Goal: Task Accomplishment & Management: Complete application form

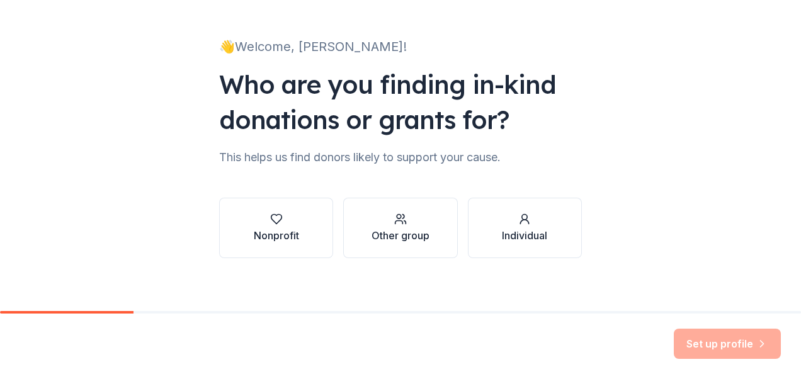
scroll to position [71, 0]
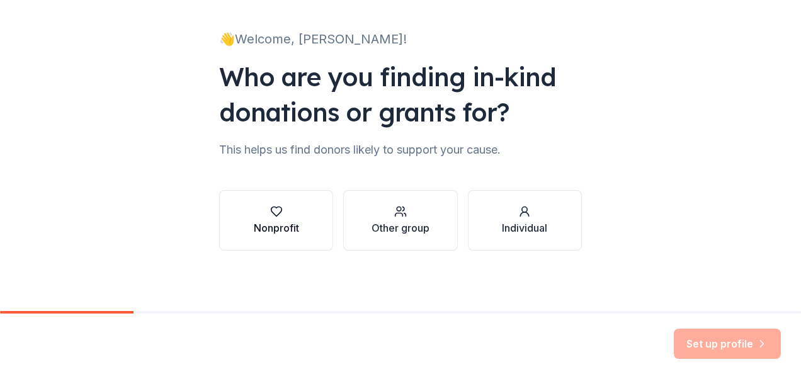
click at [297, 202] on button "Nonprofit" at bounding box center [276, 220] width 114 height 60
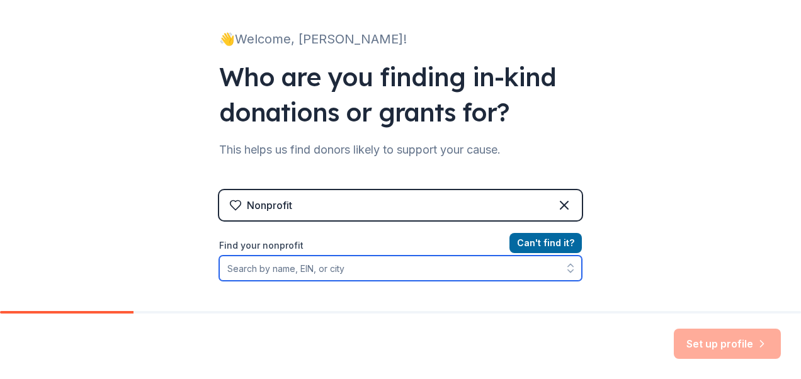
click at [386, 272] on input "Find your nonprofit" at bounding box center [400, 268] width 363 height 25
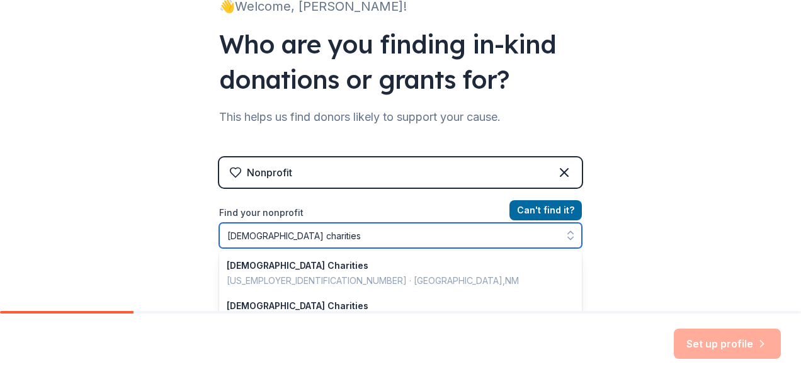
type input "catholic charities"
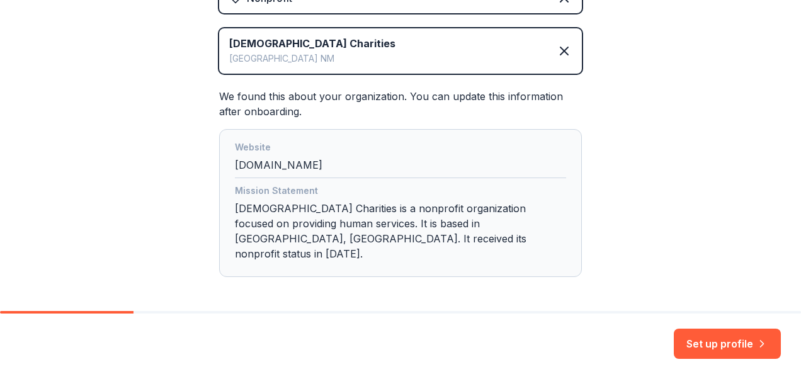
scroll to position [314, 0]
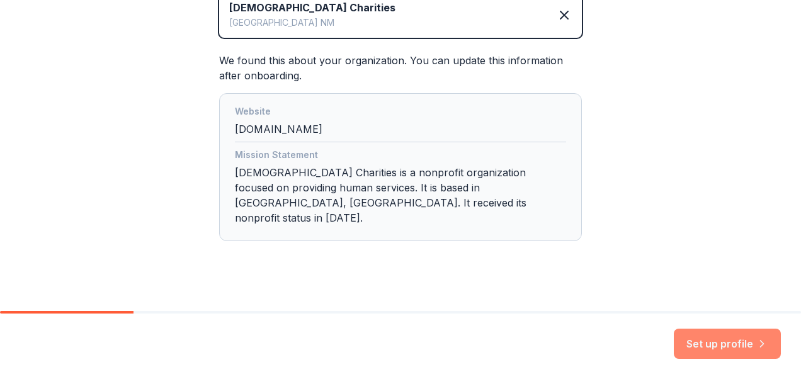
click at [716, 354] on button "Set up profile" at bounding box center [727, 344] width 107 height 30
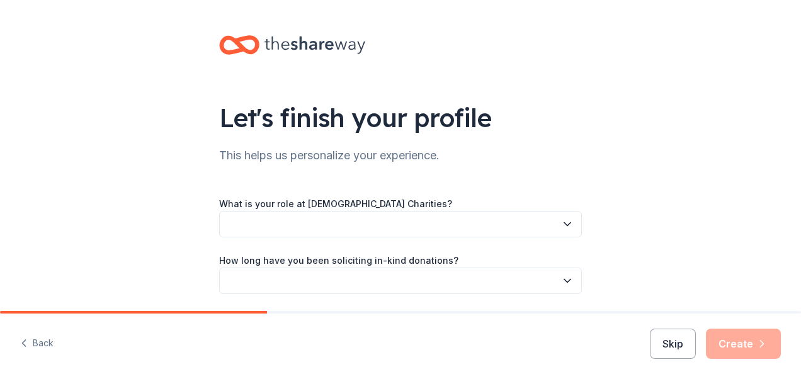
click at [479, 232] on button "button" at bounding box center [400, 224] width 363 height 26
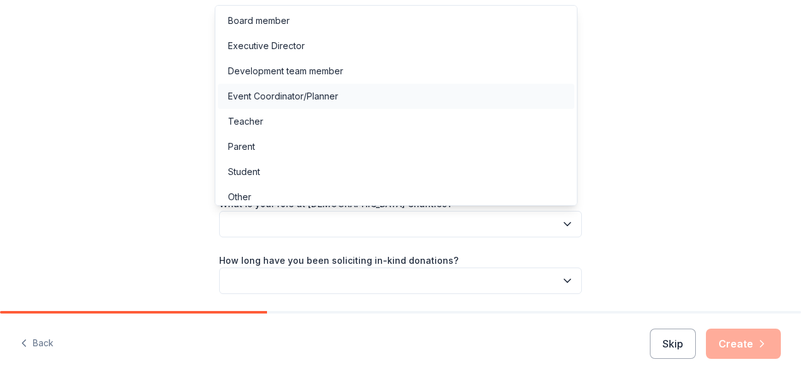
click at [343, 87] on div "Event Coordinator/Planner" at bounding box center [396, 96] width 357 height 25
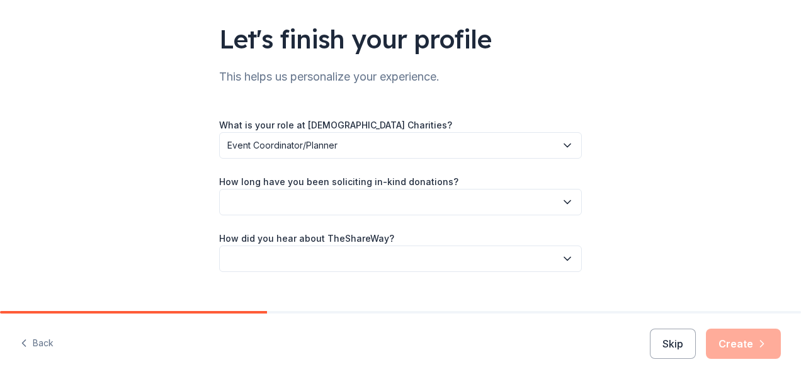
scroll to position [79, 0]
click at [408, 204] on button "button" at bounding box center [400, 201] width 363 height 26
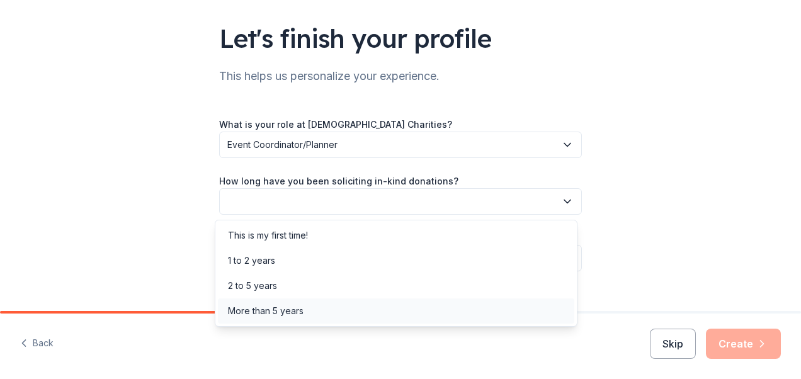
click at [299, 308] on div "More than 5 years" at bounding box center [266, 311] width 76 height 15
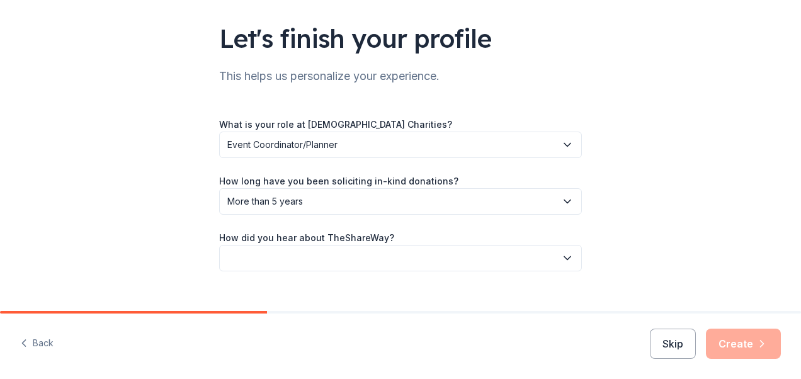
scroll to position [100, 0]
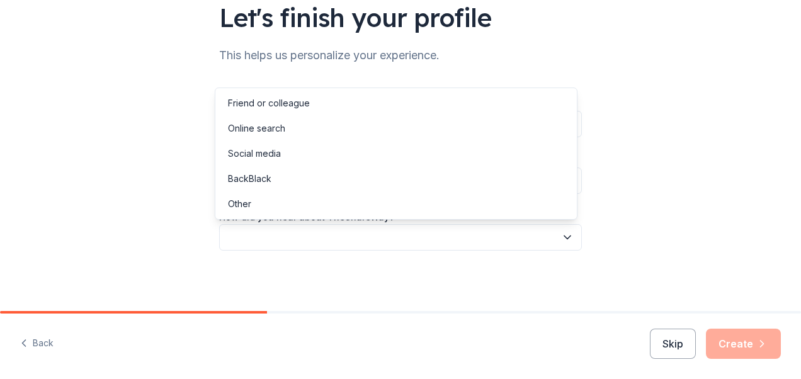
click at [396, 241] on button "button" at bounding box center [400, 237] width 363 height 26
click at [286, 126] on div "Online search" at bounding box center [396, 128] width 357 height 25
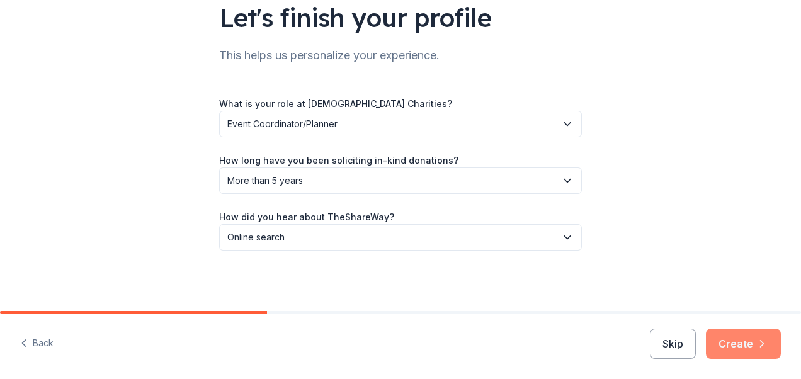
click at [741, 351] on button "Create" at bounding box center [743, 344] width 75 height 30
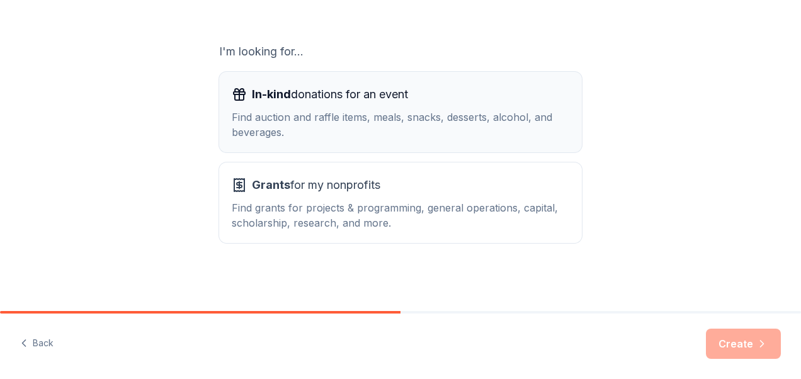
scroll to position [195, 0]
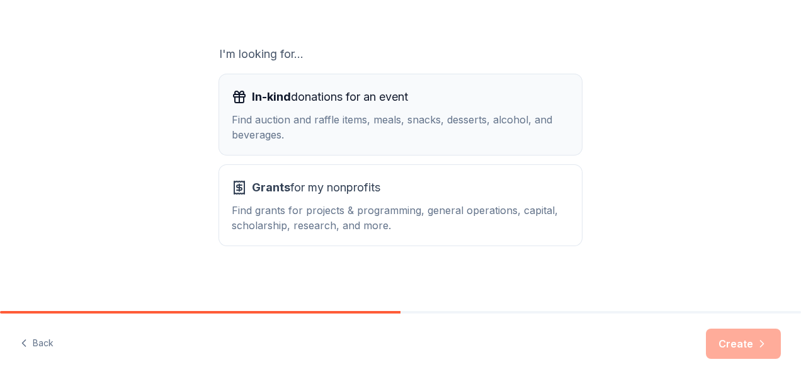
click at [448, 129] on div "Find auction and raffle items, meals, snacks, desserts, alcohol, and beverages." at bounding box center [401, 127] width 338 height 30
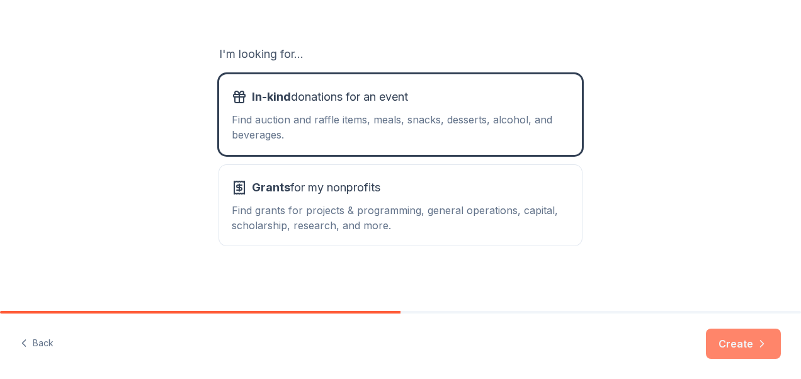
click at [726, 341] on button "Create" at bounding box center [743, 344] width 75 height 30
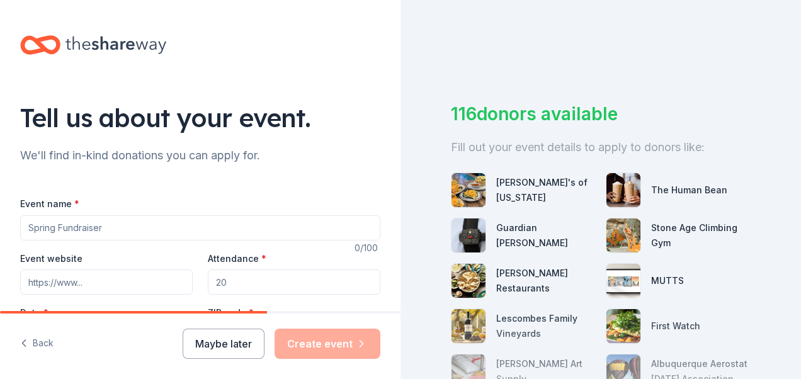
click at [163, 226] on input "Event name *" at bounding box center [200, 227] width 360 height 25
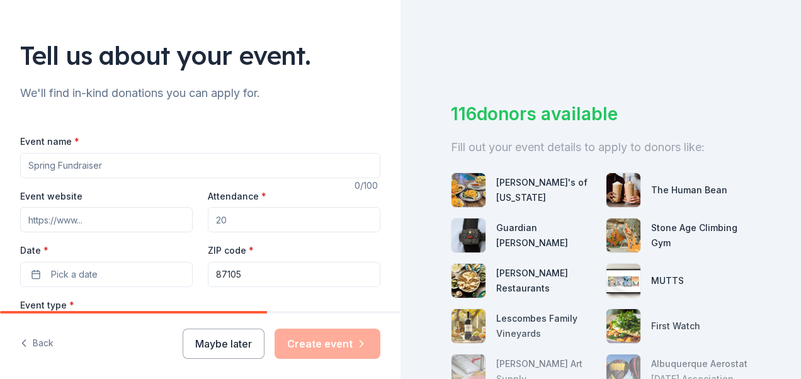
scroll to position [64, 0]
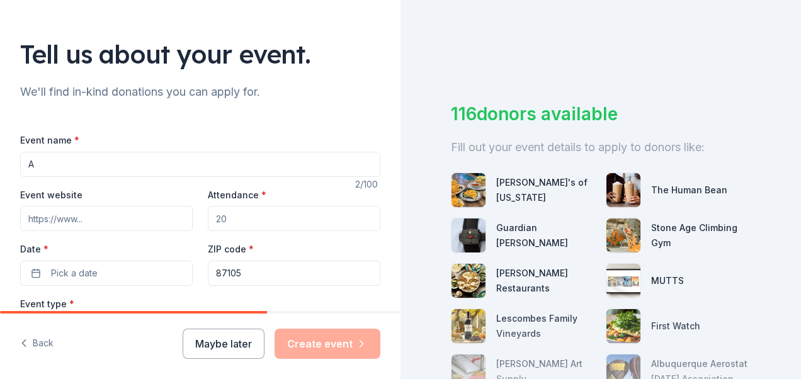
type input "A"
type input "Saint [PERSON_NAME]"
click at [77, 222] on input "Event website" at bounding box center [106, 218] width 173 height 25
paste input "https://www.ccasfnm.org/snbgift.html"
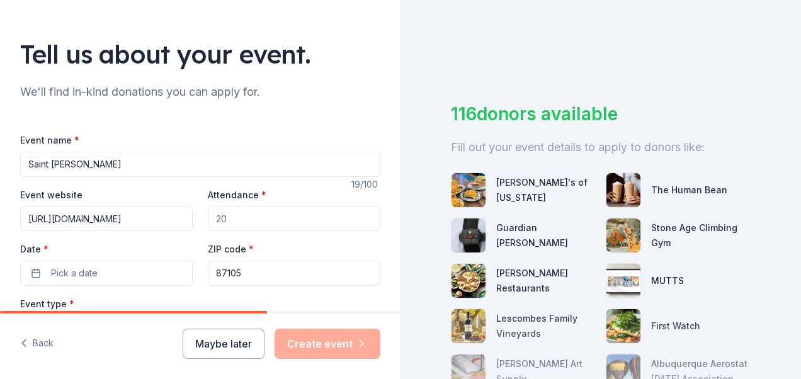
scroll to position [0, 6]
type input "https://www.ccasfnm.org/snbgift.html"
drag, startPoint x: 231, startPoint y: 214, endPoint x: 192, endPoint y: 218, distance: 39.2
click at [192, 218] on div "Event website https://www.ccasfnm.org/snbgift.html Attendance * Date * Pick a d…" at bounding box center [200, 236] width 360 height 99
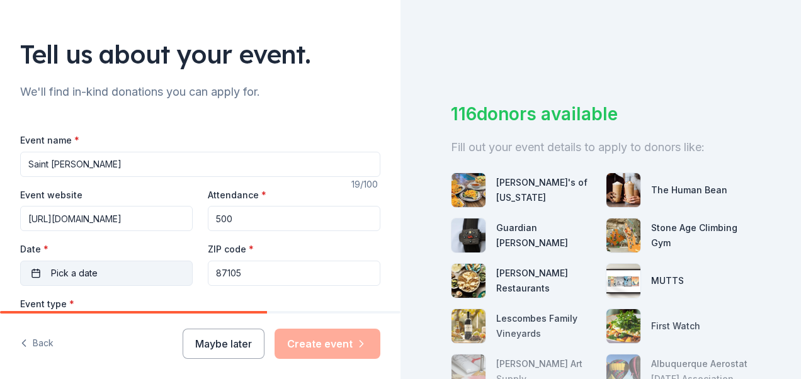
type input "500"
click at [113, 276] on button "Pick a date" at bounding box center [106, 273] width 173 height 25
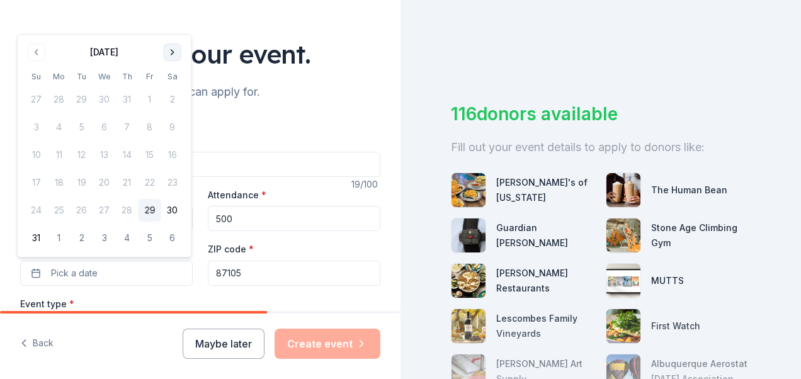
click at [175, 52] on button "Go to next month" at bounding box center [173, 52] width 18 height 18
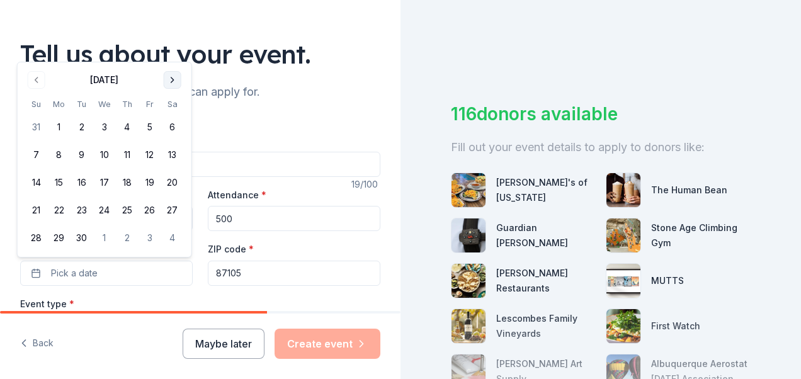
click at [169, 76] on button "Go to next month" at bounding box center [173, 80] width 18 height 18
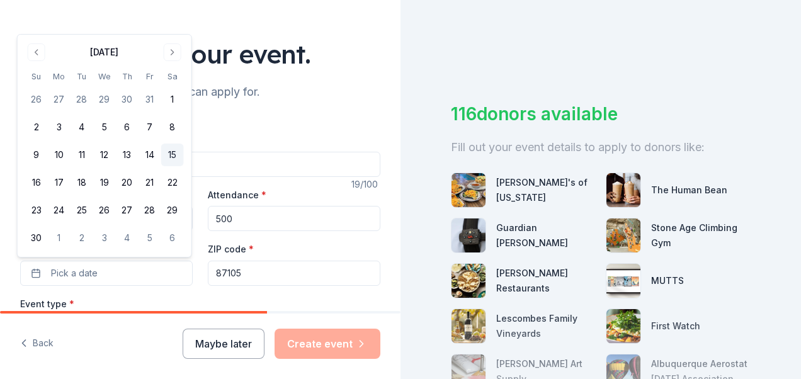
click at [172, 153] on button "15" at bounding box center [172, 155] width 23 height 23
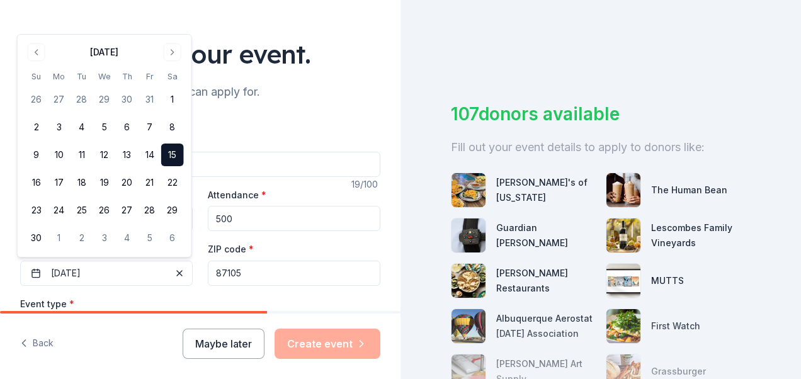
click at [280, 271] on input "87105" at bounding box center [294, 273] width 173 height 25
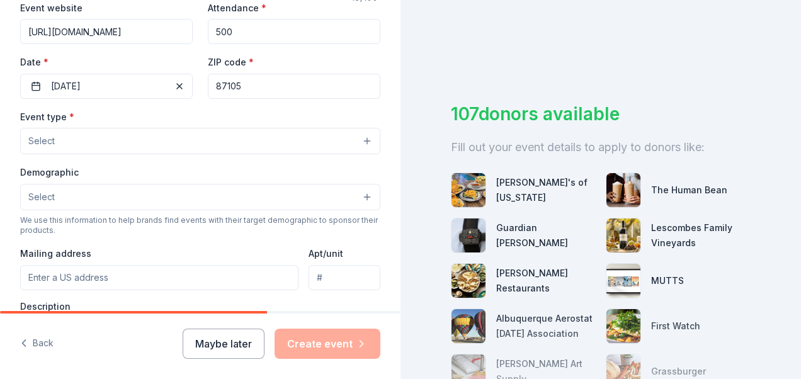
scroll to position [253, 0]
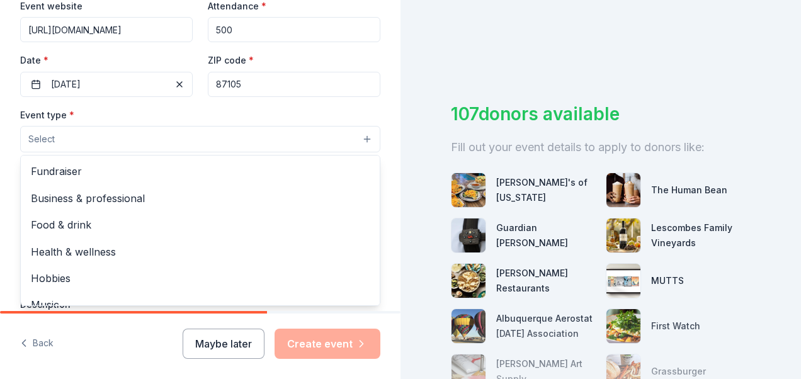
click at [210, 135] on button "Select" at bounding box center [200, 139] width 360 height 26
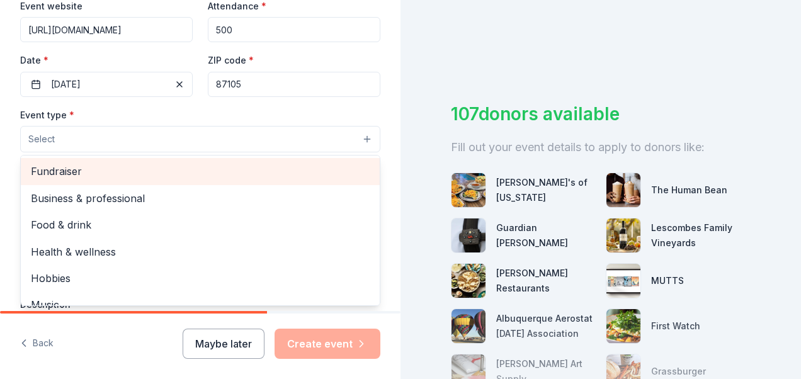
click at [126, 168] on span "Fundraiser" at bounding box center [200, 171] width 339 height 16
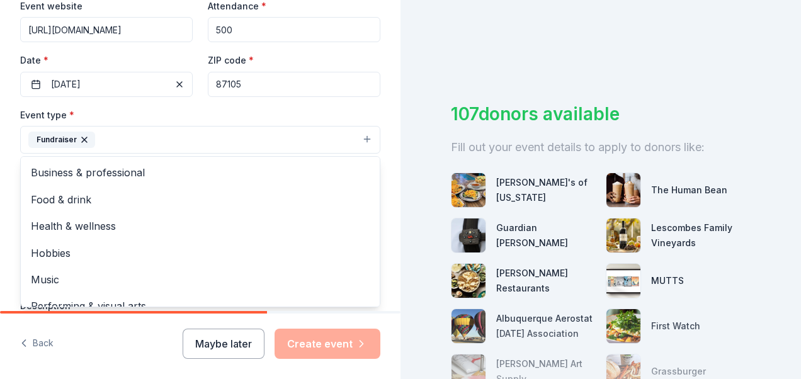
click at [178, 139] on button "Fundraiser" at bounding box center [200, 140] width 360 height 28
click at [175, 115] on div "Event type * Fundraiser Business & professional Food & drink Health & wellness …" at bounding box center [200, 130] width 360 height 47
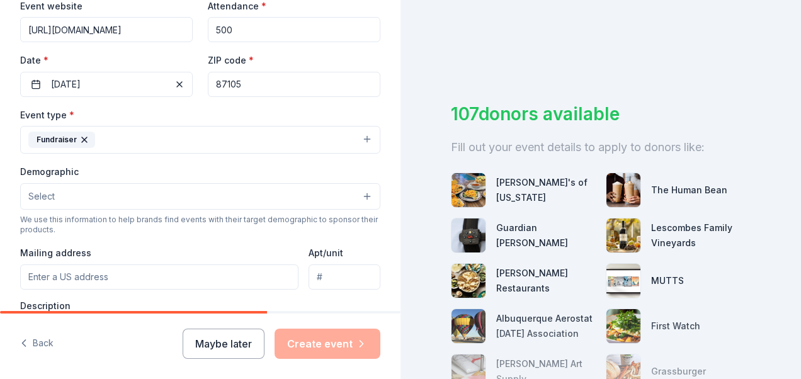
scroll to position [337, 0]
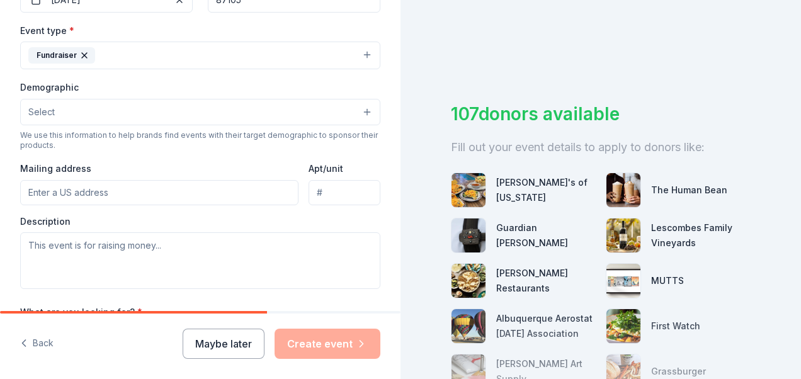
click at [233, 102] on button "Select" at bounding box center [200, 112] width 360 height 26
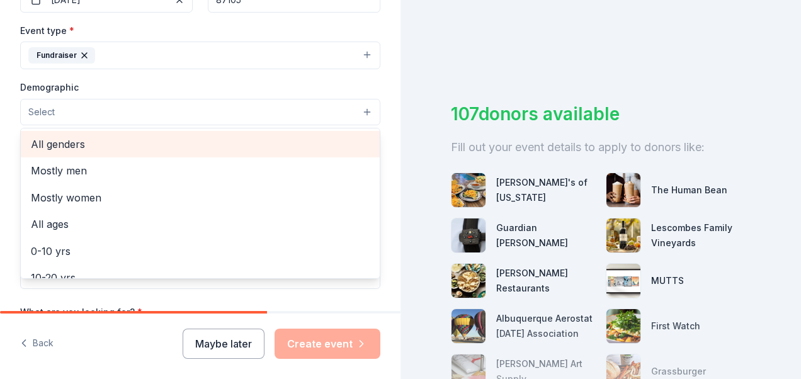
click at [116, 139] on span "All genders" at bounding box center [200, 144] width 339 height 16
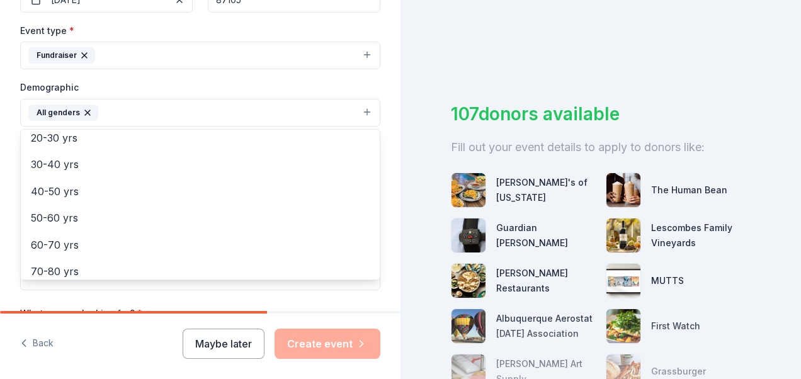
scroll to position [155, 0]
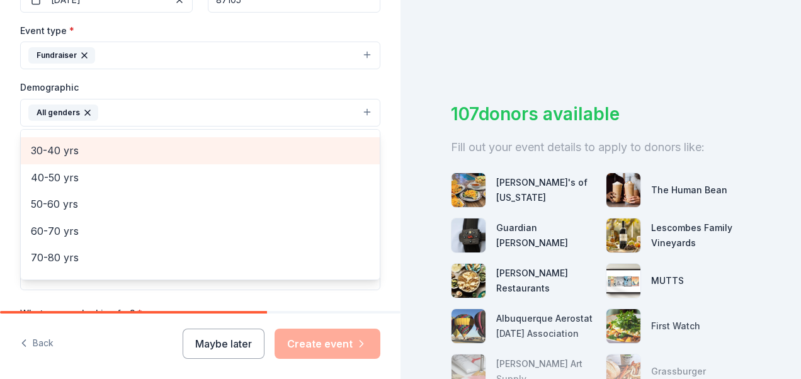
click at [91, 154] on span "30-40 yrs" at bounding box center [200, 150] width 339 height 16
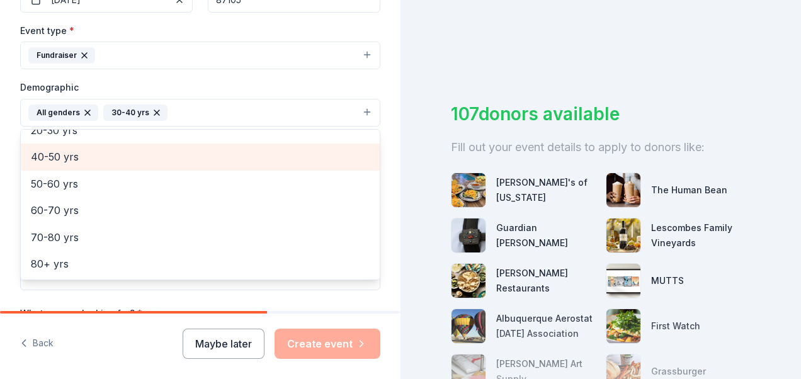
scroll to position [149, 0]
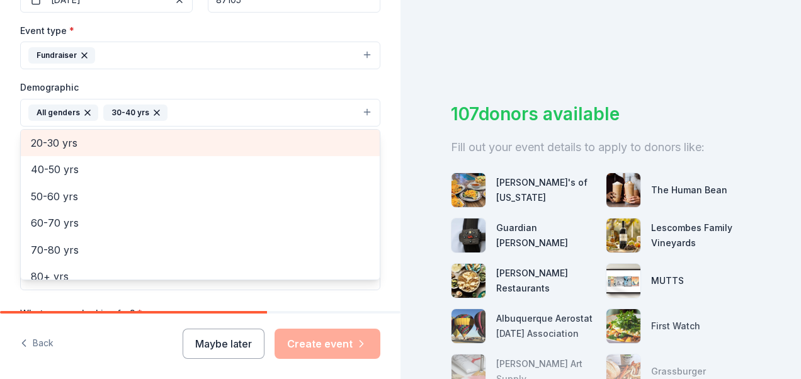
click at [88, 135] on span "20-30 yrs" at bounding box center [200, 143] width 339 height 16
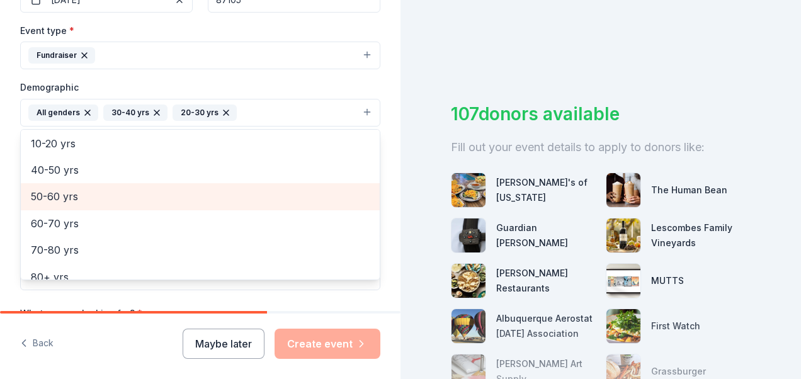
click at [78, 193] on span "50-60 yrs" at bounding box center [200, 196] width 339 height 16
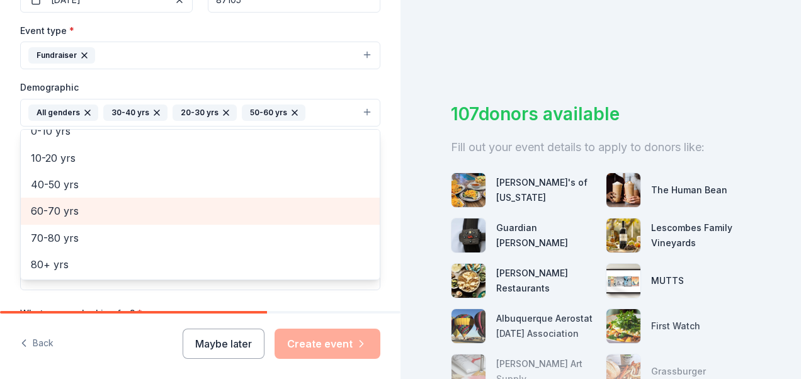
click at [79, 208] on span "60-70 yrs" at bounding box center [200, 211] width 339 height 16
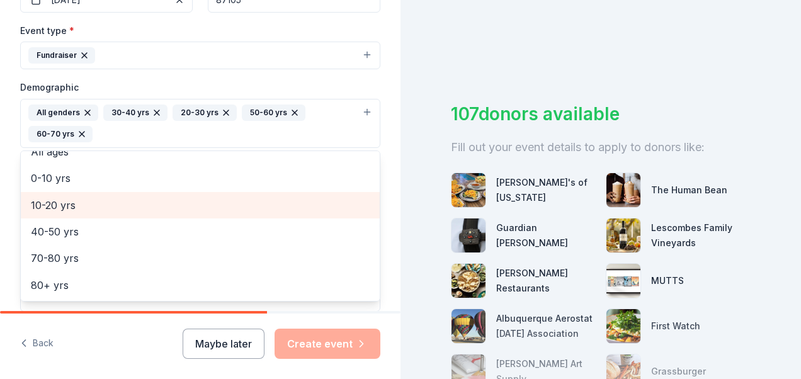
scroll to position [68, 0]
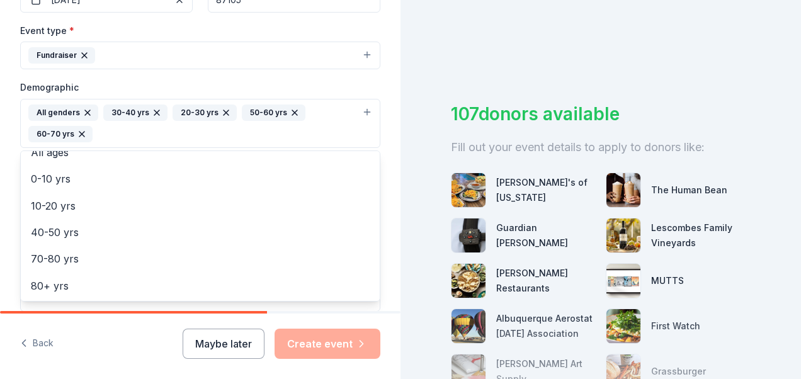
click at [278, 85] on div "Demographic All genders 30-40 yrs 20-30 yrs 50-60 yrs 60-70 yrs Mostly men Most…" at bounding box center [200, 113] width 360 height 69
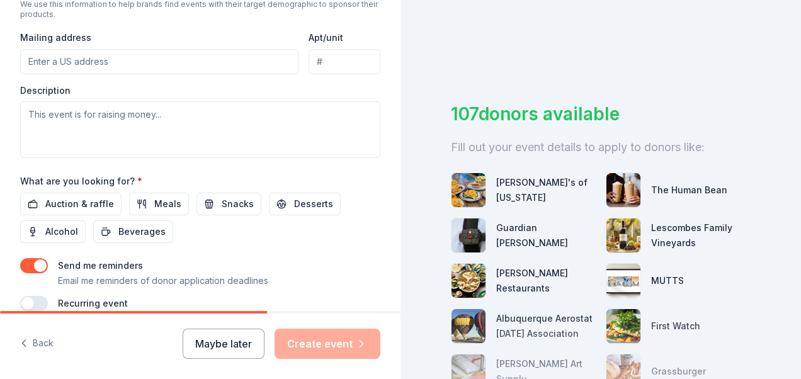
scroll to position [499, 0]
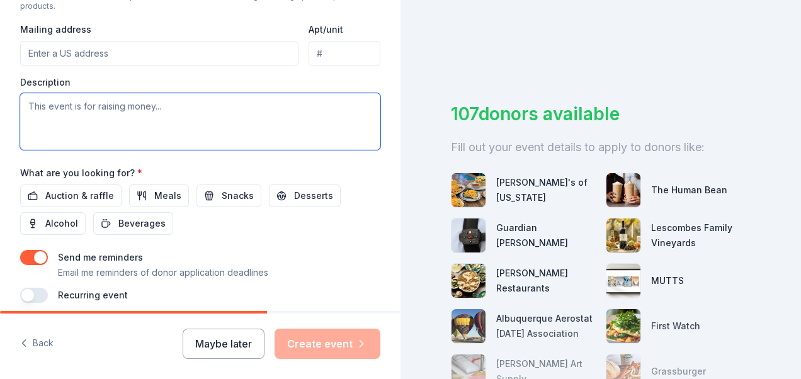
click at [161, 117] on textarea at bounding box center [200, 121] width 360 height 57
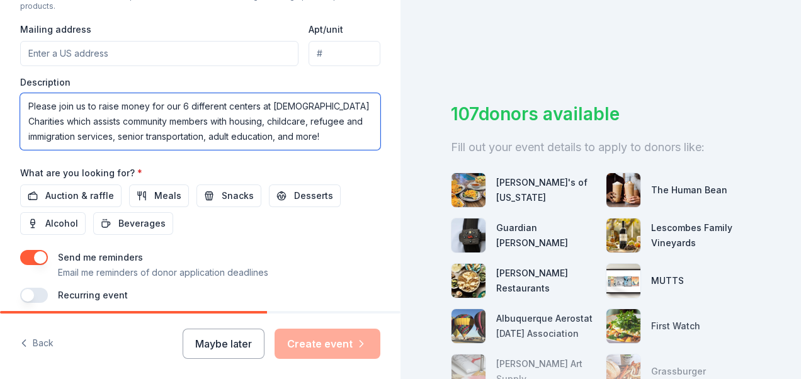
click at [335, 134] on textarea "Please join us to raise money for our 6 different centers at Catholic Charities…" at bounding box center [200, 121] width 360 height 57
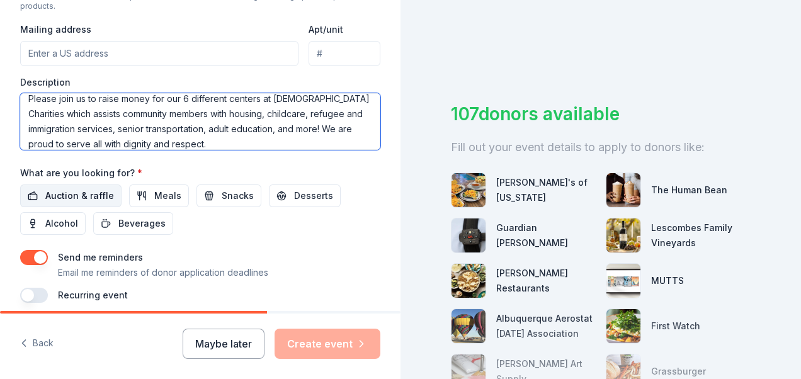
type textarea "Please join us to raise money for our 6 different centers at [DEMOGRAPHIC_DATA]…"
click at [88, 188] on span "Auction & raffle" at bounding box center [79, 195] width 69 height 15
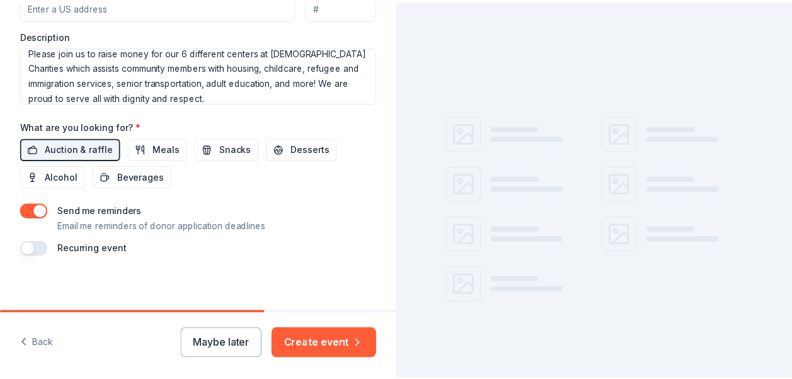
scroll to position [547, 0]
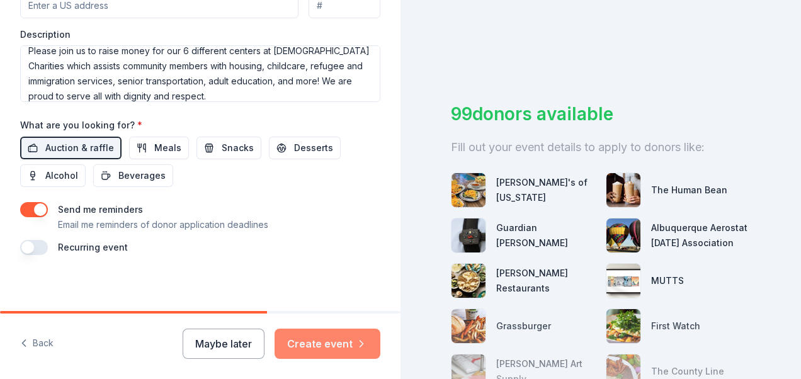
click at [338, 353] on button "Create event" at bounding box center [328, 344] width 106 height 30
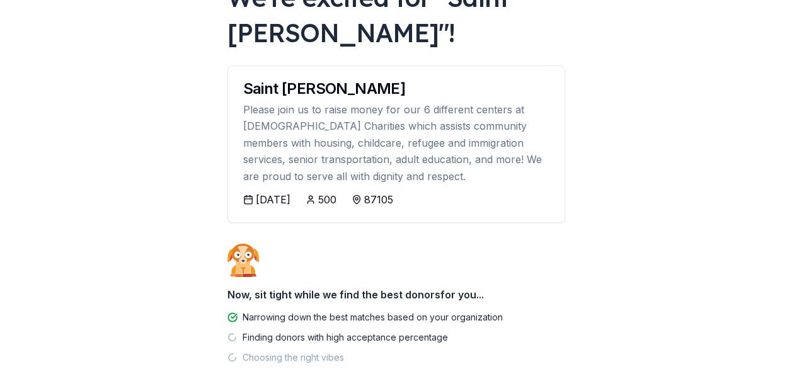
scroll to position [169, 0]
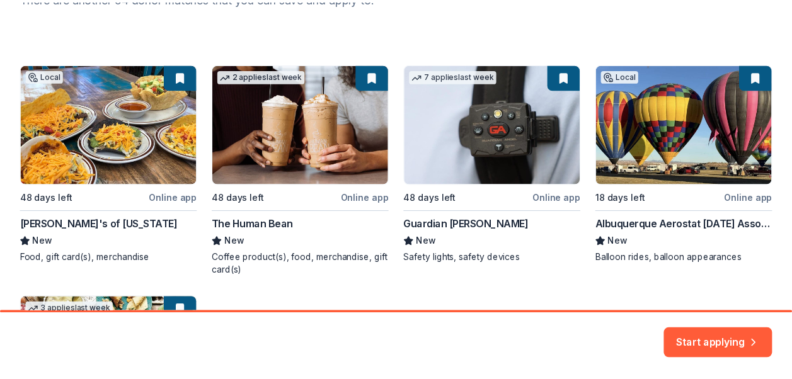
scroll to position [193, 0]
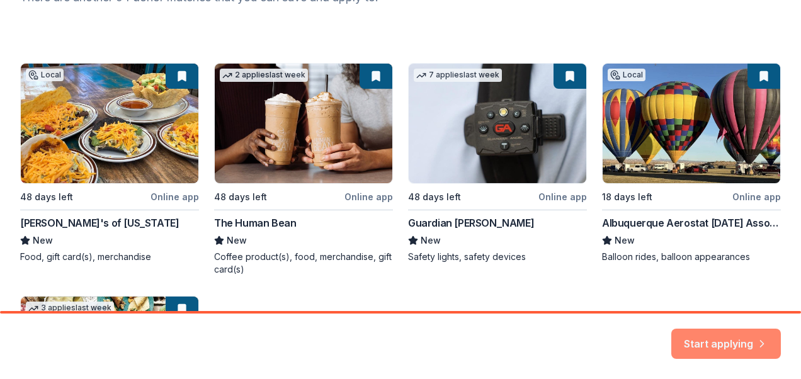
click at [730, 338] on button "Start applying" at bounding box center [727, 336] width 110 height 30
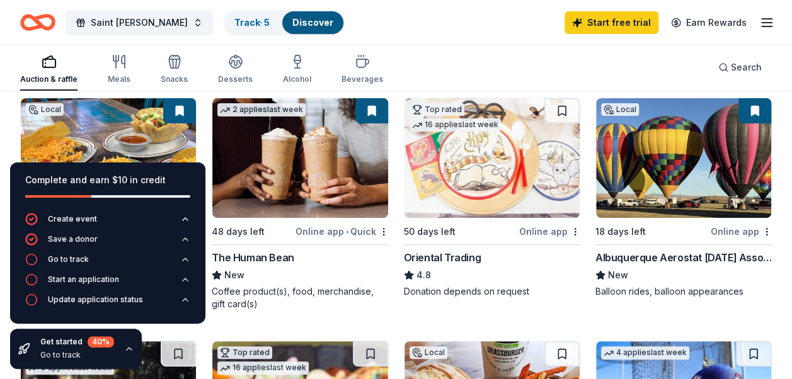
scroll to position [119, 0]
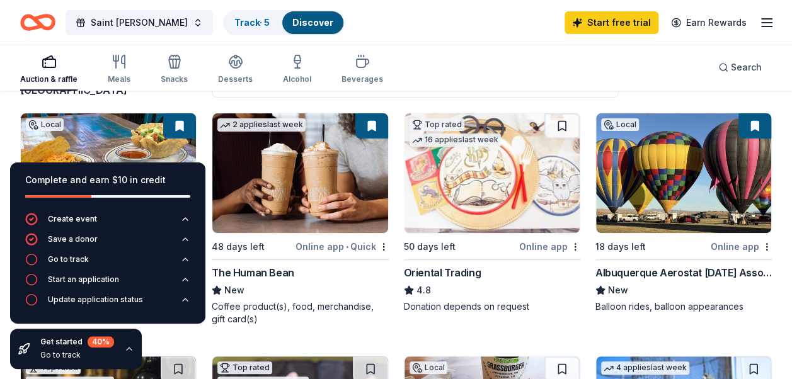
click at [687, 154] on img at bounding box center [683, 173] width 175 height 120
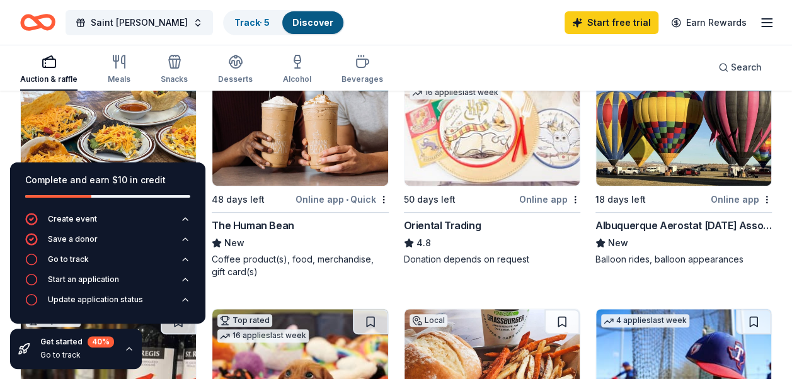
scroll to position [155, 0]
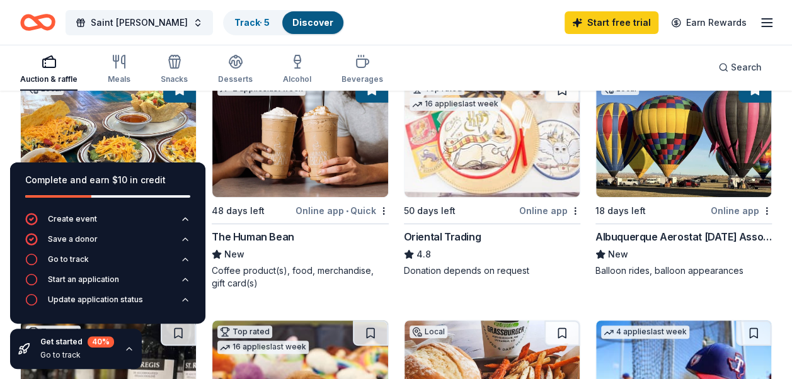
click at [294, 165] on img at bounding box center [299, 138] width 175 height 120
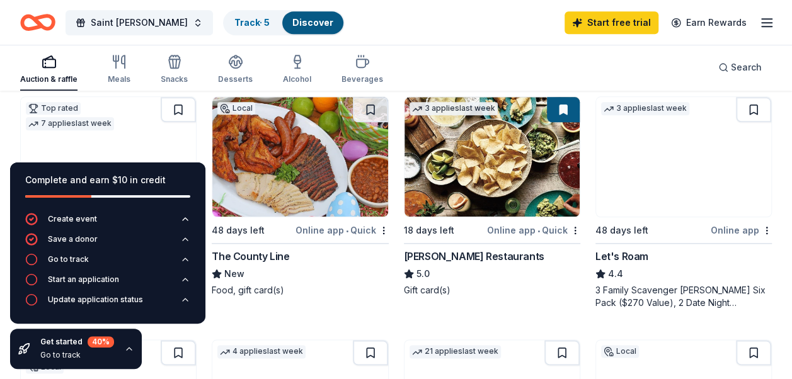
scroll to position [623, 0]
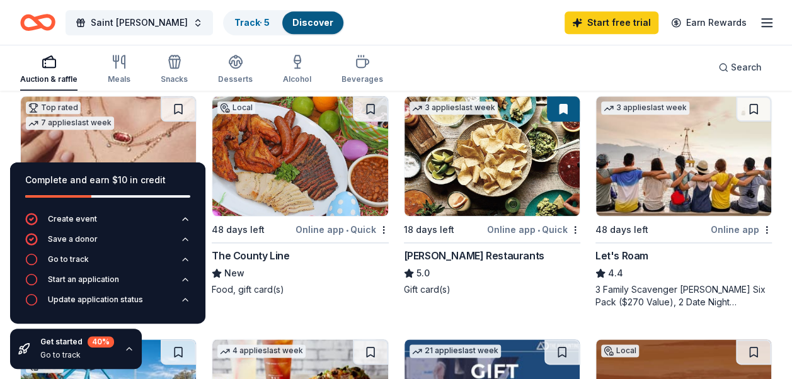
click at [290, 209] on img at bounding box center [299, 156] width 175 height 120
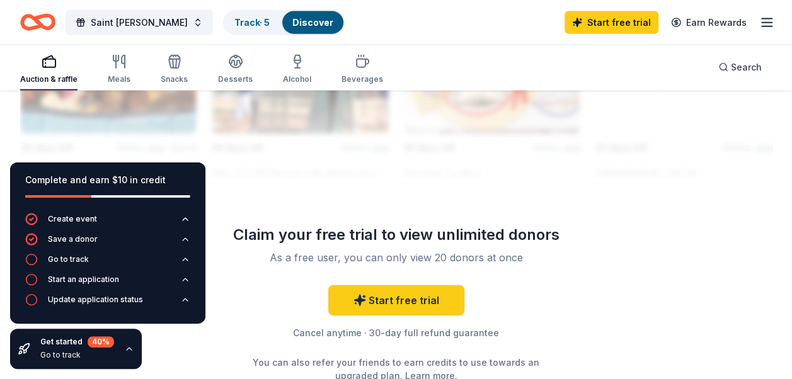
scroll to position [1466, 0]
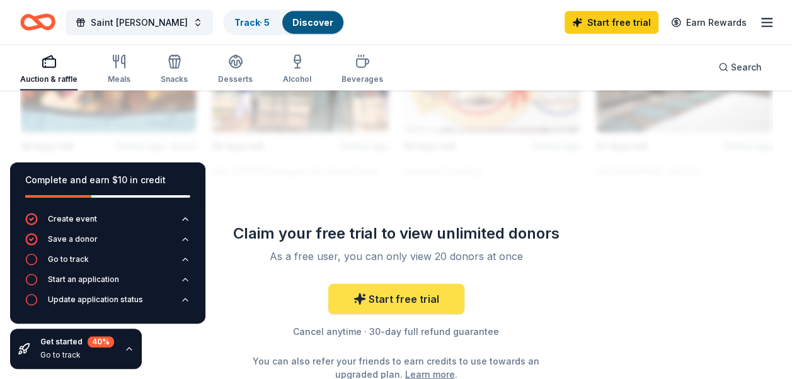
click at [396, 294] on link "Start free trial" at bounding box center [396, 299] width 136 height 30
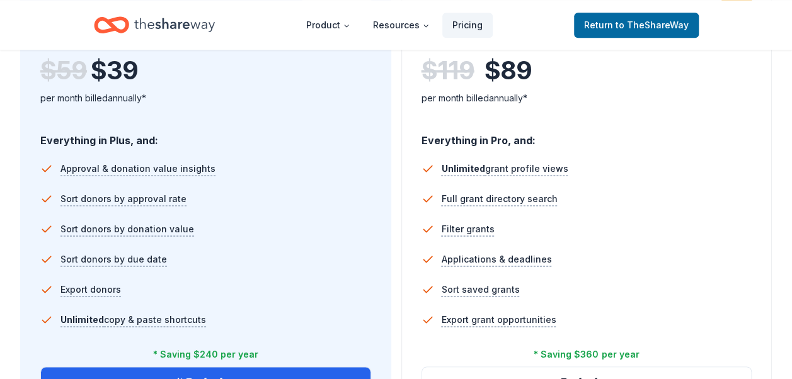
scroll to position [897, 0]
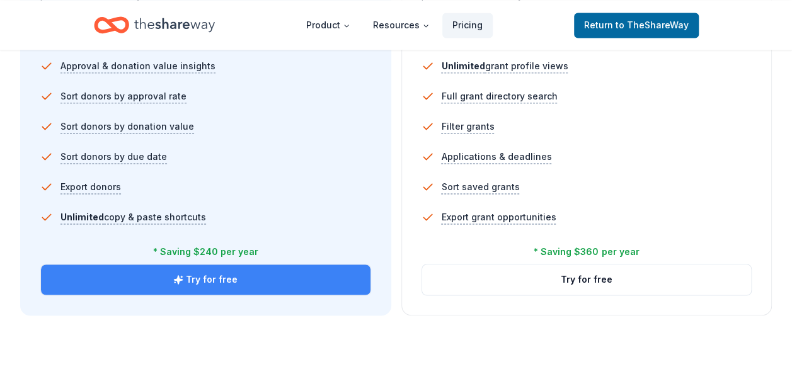
click at [230, 276] on button "Try for free" at bounding box center [206, 280] width 330 height 30
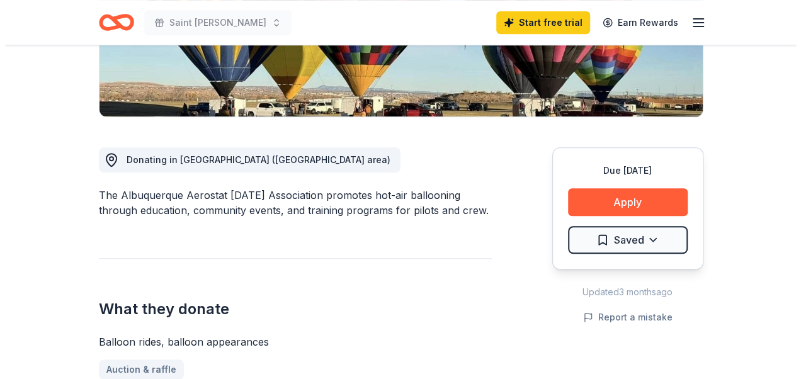
scroll to position [267, 0]
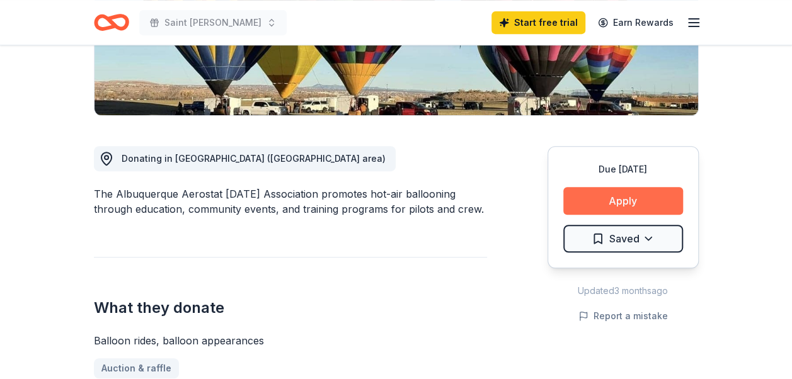
click at [646, 208] on button "Apply" at bounding box center [623, 201] width 120 height 28
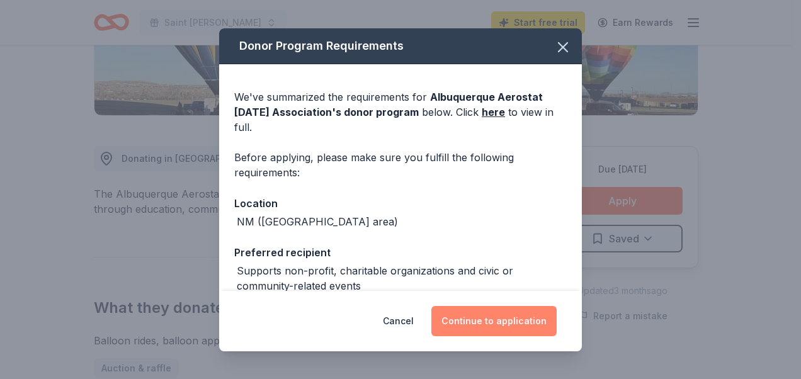
click at [494, 326] on button "Continue to application" at bounding box center [494, 321] width 125 height 30
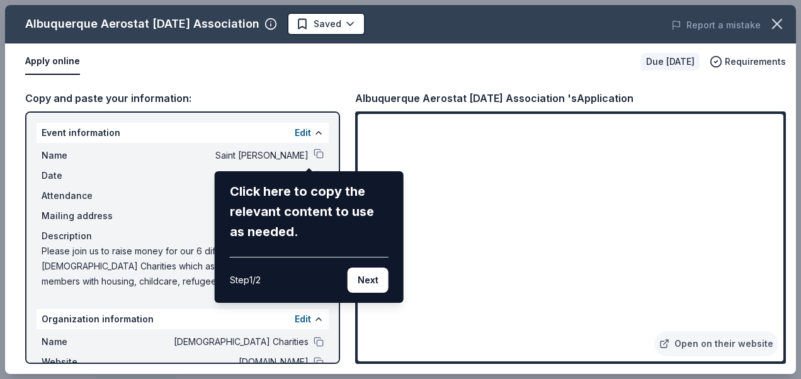
click at [310, 154] on div "Albuquerque Aerostat Ascension Association Saved Report a mistake Apply online …" at bounding box center [400, 189] width 791 height 369
click at [366, 273] on button "Next" at bounding box center [368, 280] width 41 height 25
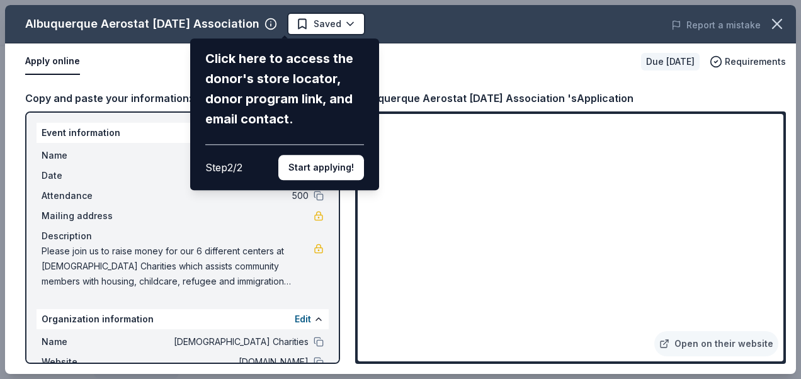
click at [324, 181] on div "Click here to access the donor's store locator, donor program link, and email c…" at bounding box center [284, 114] width 189 height 152
click at [331, 175] on button "Start applying!" at bounding box center [321, 167] width 86 height 25
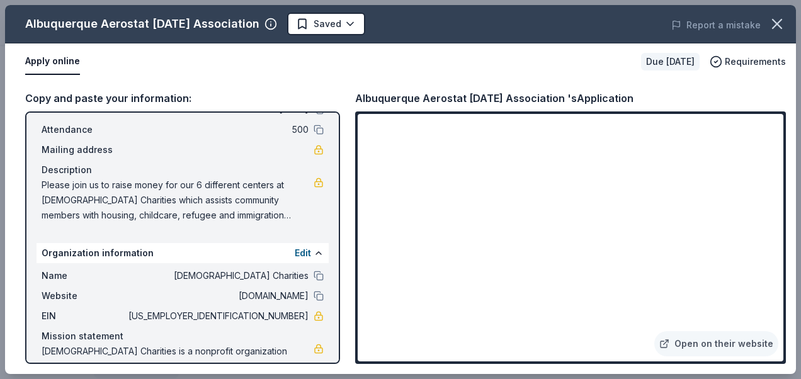
scroll to position [67, 0]
click at [260, 210] on span "Please join us to raise money for our 6 different centers at Catholic Charities…" at bounding box center [178, 199] width 272 height 45
click at [302, 214] on span "Please join us to raise money for our 6 different centers at [DEMOGRAPHIC_DATA]…" at bounding box center [178, 199] width 272 height 45
drag, startPoint x: 42, startPoint y: 182, endPoint x: 256, endPoint y: 222, distance: 217.9
click at [256, 222] on span "Please join us to raise money for our 6 different centers at [DEMOGRAPHIC_DATA]…" at bounding box center [178, 199] width 272 height 45
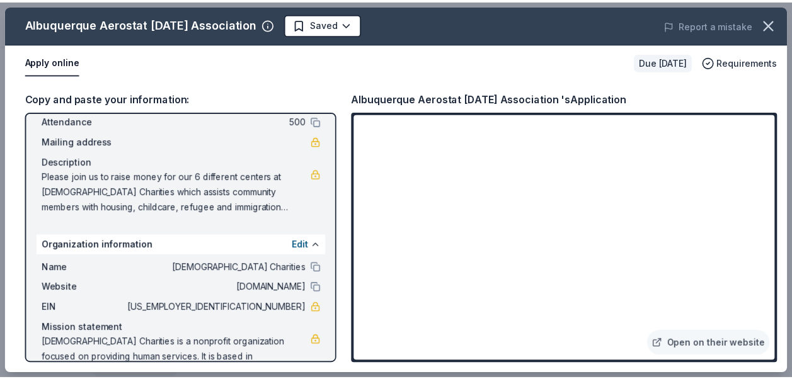
scroll to position [108, 0]
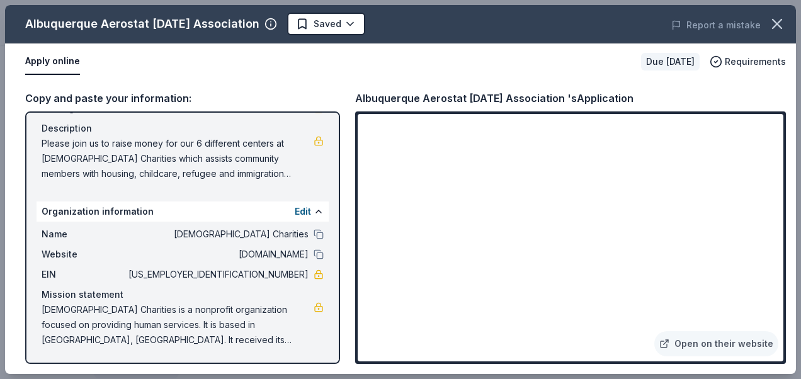
drag, startPoint x: 206, startPoint y: 334, endPoint x: 60, endPoint y: 311, distance: 147.3
click at [50, 311] on span "[DEMOGRAPHIC_DATA] Charities is a nonprofit organization focused on providing h…" at bounding box center [178, 324] width 272 height 45
click at [314, 310] on link at bounding box center [319, 307] width 10 height 10
click at [779, 20] on icon "button" at bounding box center [778, 24] width 18 height 18
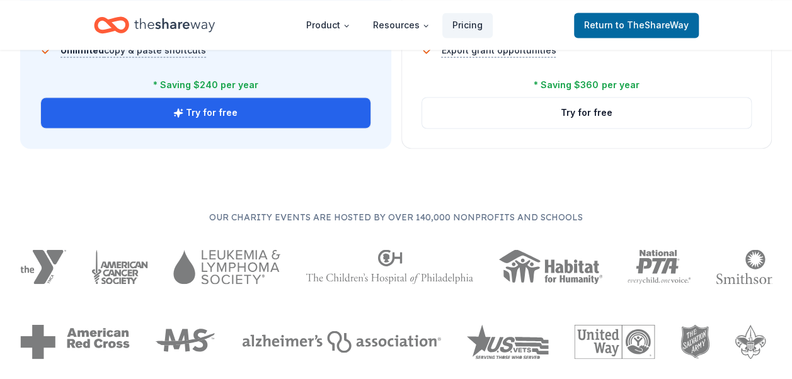
scroll to position [1040, 0]
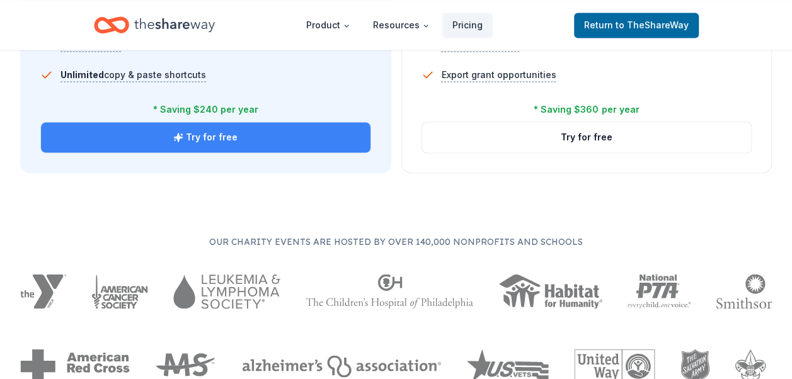
click at [283, 141] on button "Try for free" at bounding box center [206, 137] width 330 height 30
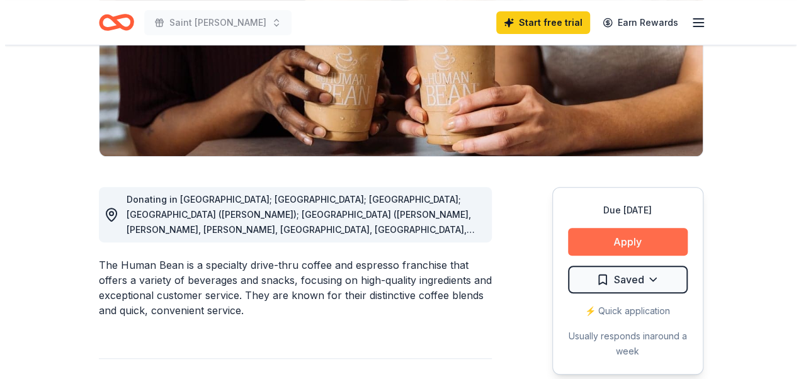
scroll to position [227, 0]
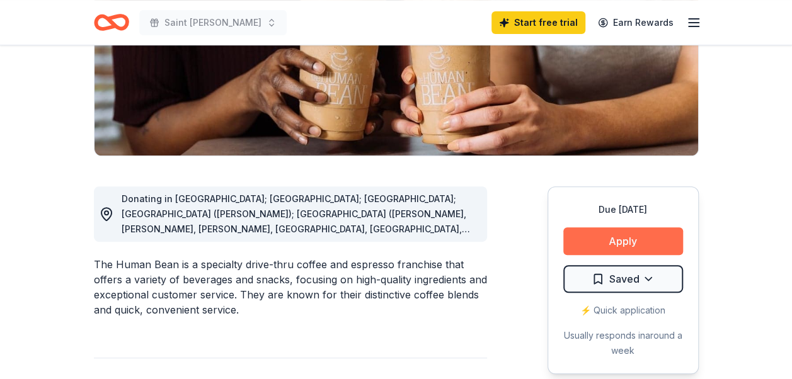
click at [595, 244] on button "Apply" at bounding box center [623, 241] width 120 height 28
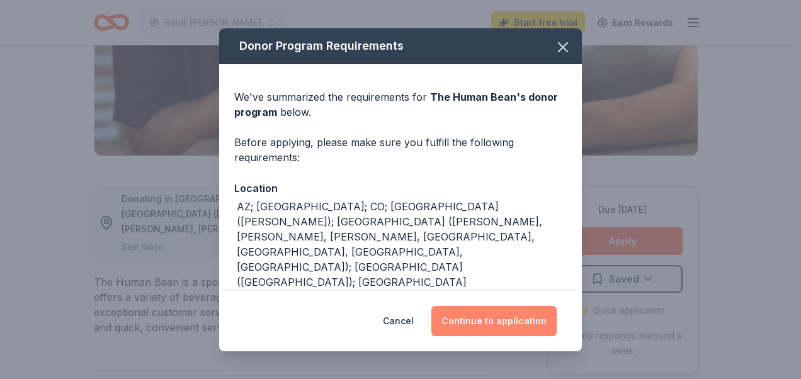
click at [503, 314] on button "Continue to application" at bounding box center [494, 321] width 125 height 30
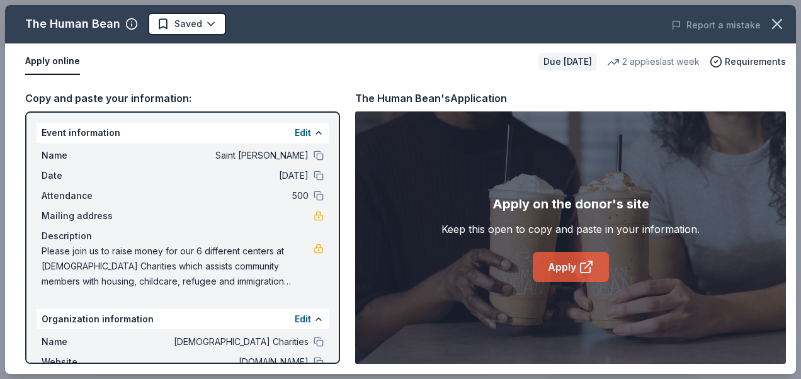
click at [582, 276] on link "Apply" at bounding box center [571, 267] width 76 height 30
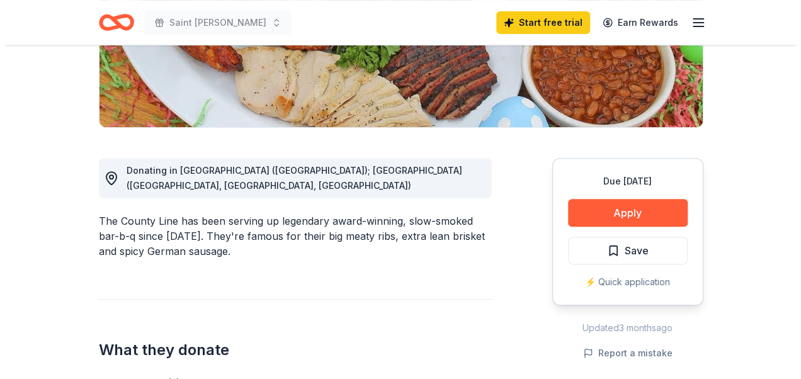
scroll to position [256, 0]
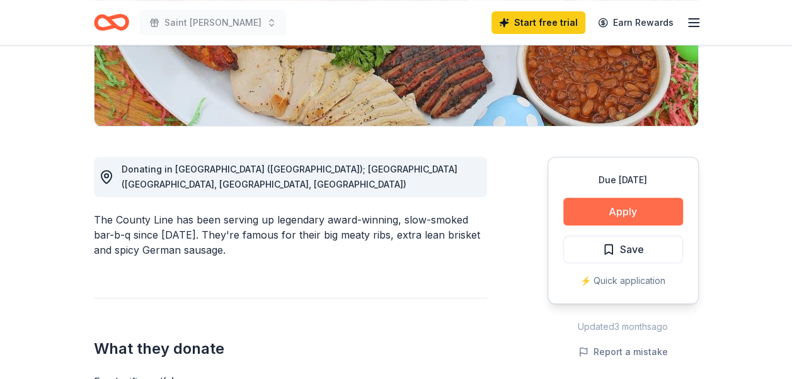
click at [634, 214] on button "Apply" at bounding box center [623, 212] width 120 height 28
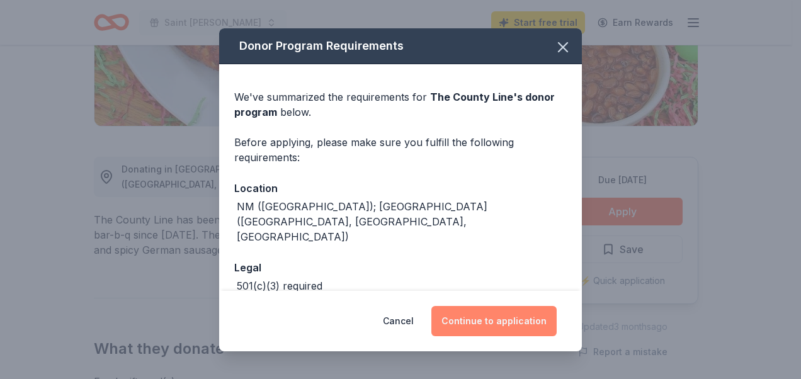
click at [498, 325] on button "Continue to application" at bounding box center [494, 321] width 125 height 30
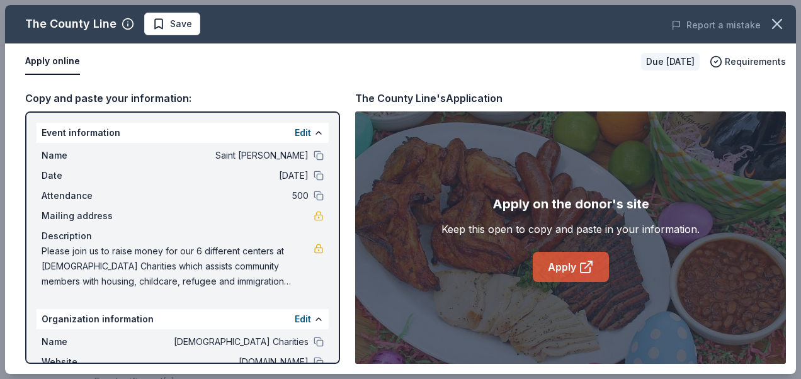
click at [583, 266] on icon at bounding box center [586, 267] width 15 height 15
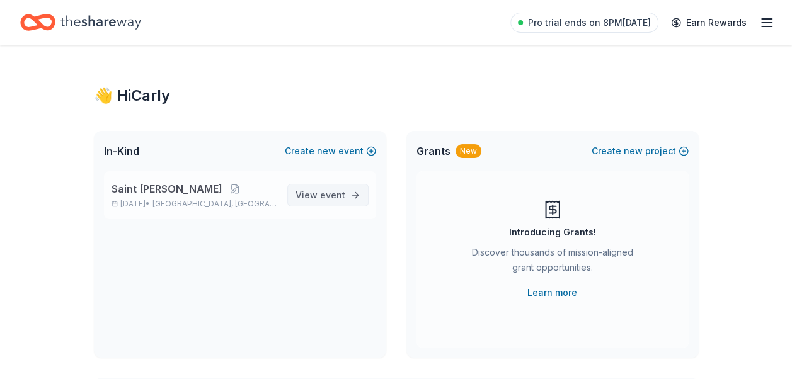
click at [345, 200] on span "View event" at bounding box center [321, 195] width 50 height 15
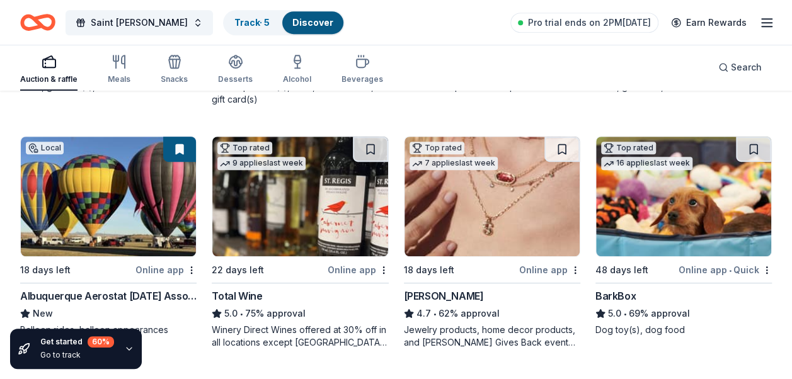
scroll to position [342, 0]
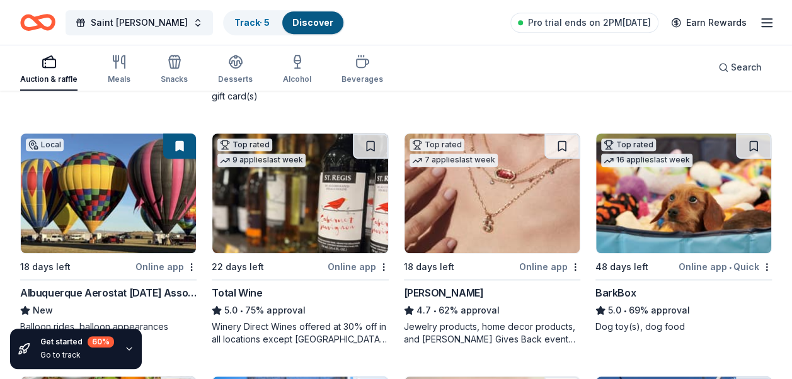
click at [502, 212] on img at bounding box center [492, 194] width 175 height 120
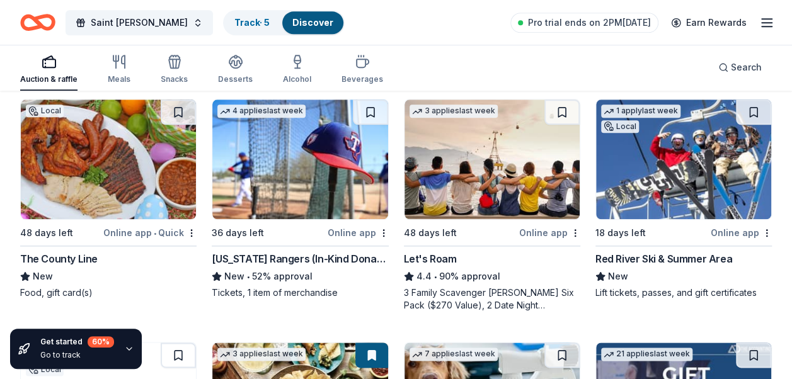
scroll to position [618, 0]
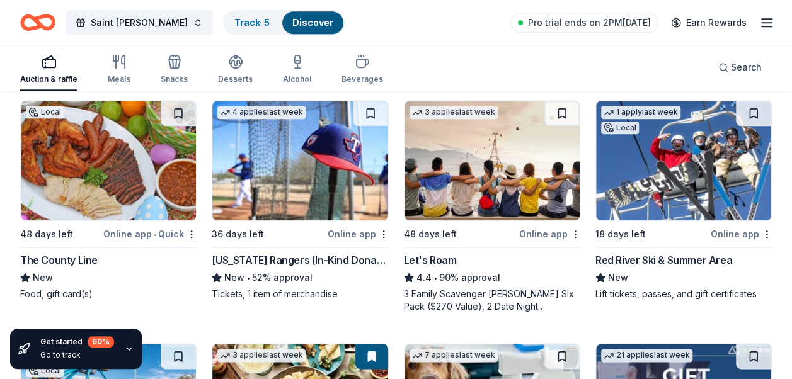
click at [485, 154] on img at bounding box center [492, 161] width 175 height 120
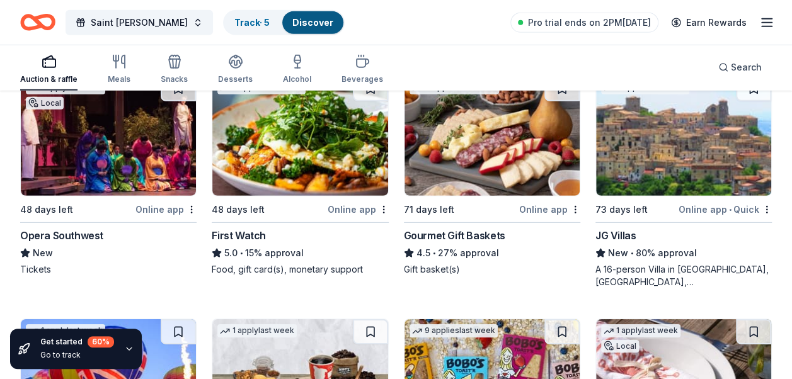
scroll to position [1860, 0]
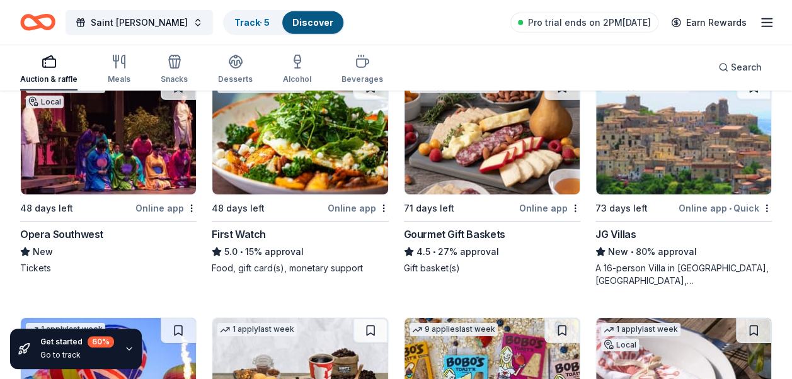
click at [135, 169] on img at bounding box center [108, 135] width 175 height 120
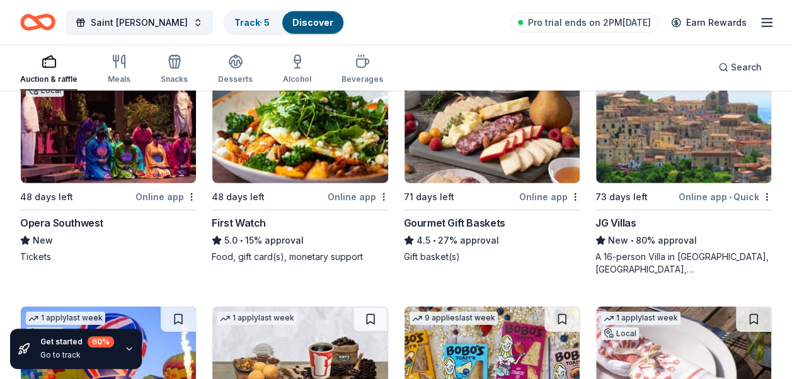
scroll to position [1870, 0]
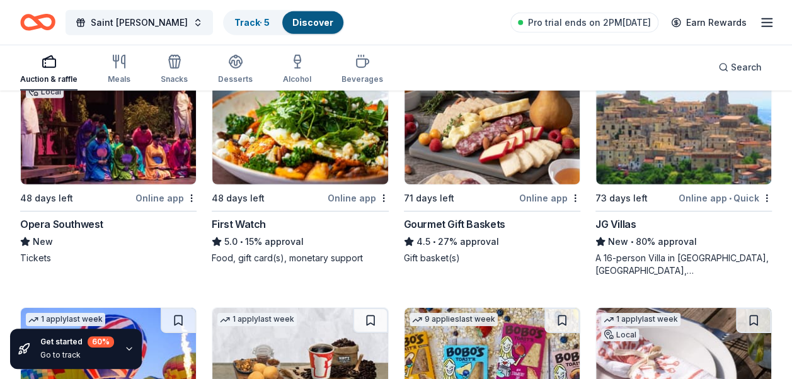
click at [479, 149] on img at bounding box center [492, 125] width 175 height 120
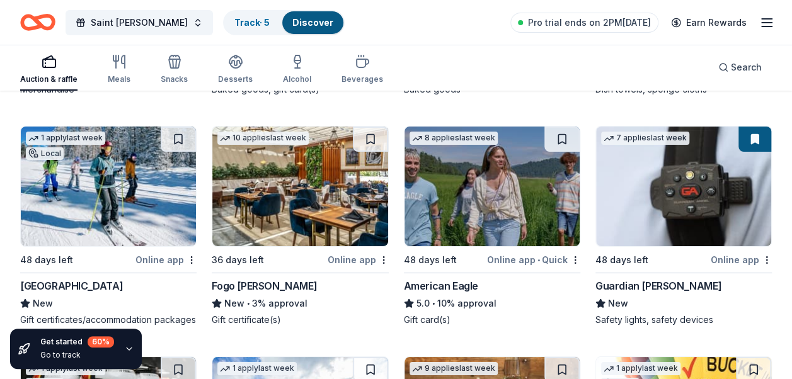
scroll to position [2286, 0]
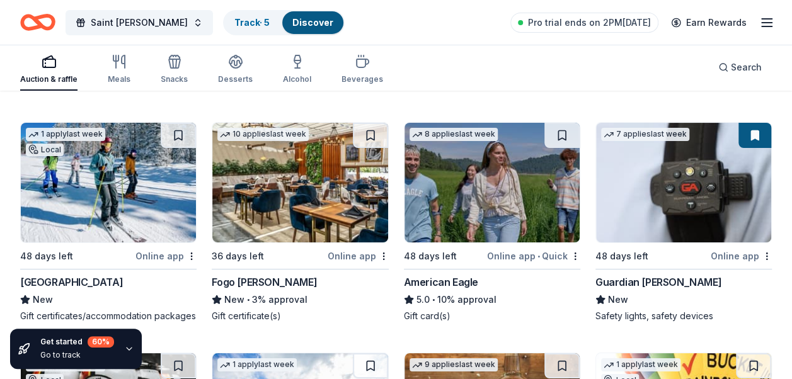
click at [122, 165] on img at bounding box center [108, 183] width 175 height 120
click at [299, 144] on img at bounding box center [299, 183] width 175 height 120
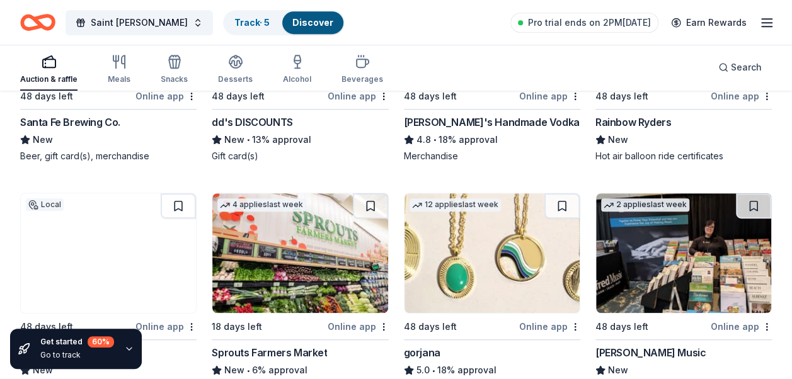
scroll to position [2677, 0]
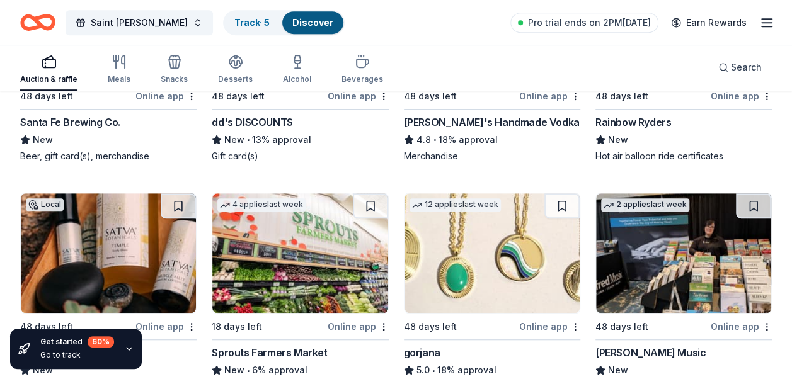
click at [92, 236] on img at bounding box center [108, 253] width 175 height 120
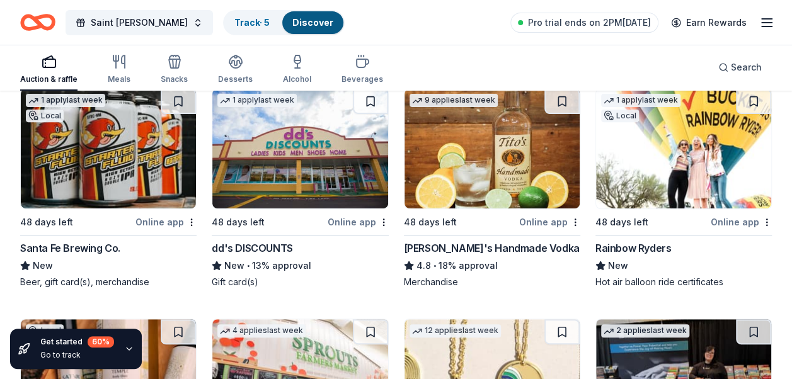
scroll to position [2539, 0]
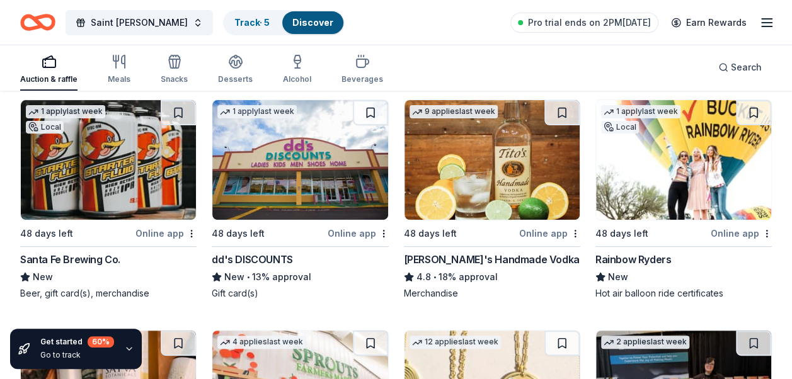
click at [667, 171] on img at bounding box center [683, 160] width 175 height 120
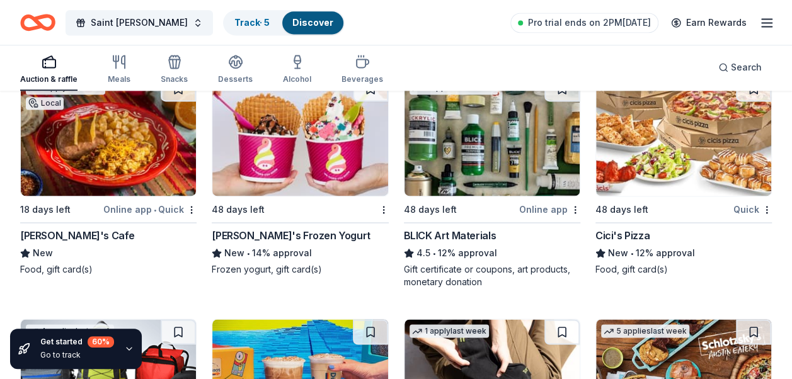
scroll to position [3224, 0]
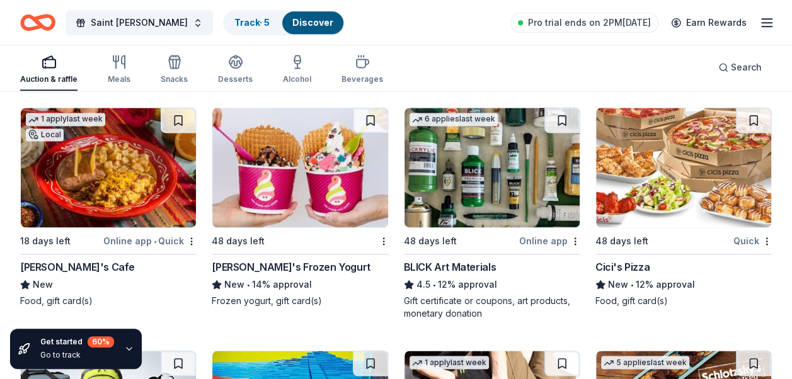
click at [304, 204] on img at bounding box center [299, 168] width 175 height 120
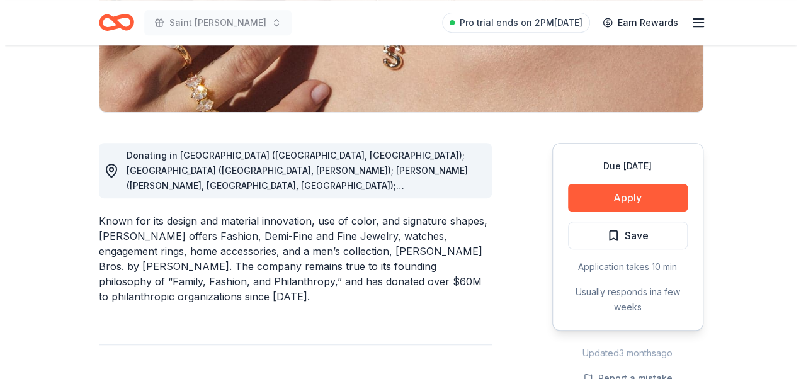
scroll to position [271, 0]
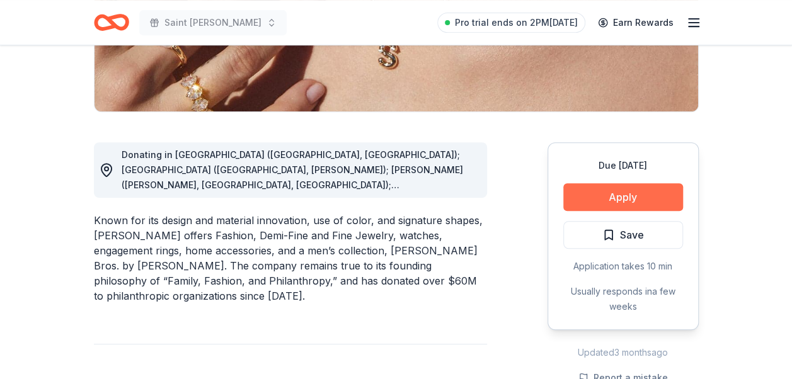
click at [645, 189] on button "Apply" at bounding box center [623, 197] width 120 height 28
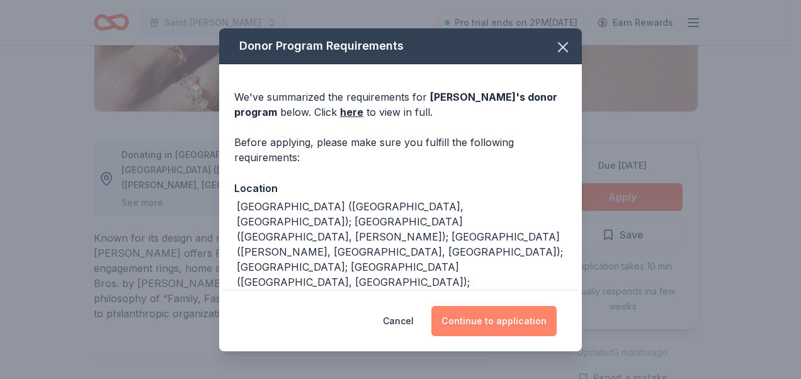
click at [505, 330] on button "Continue to application" at bounding box center [494, 321] width 125 height 30
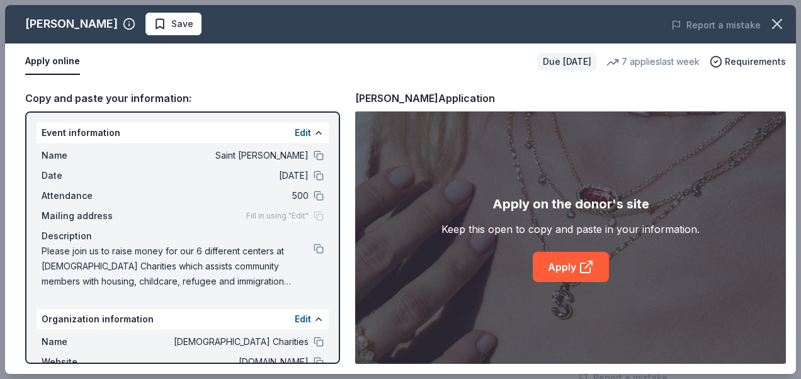
click at [498, 217] on div "Apply on the donor's site Keep this open to copy and paste in your information.…" at bounding box center [571, 238] width 258 height 88
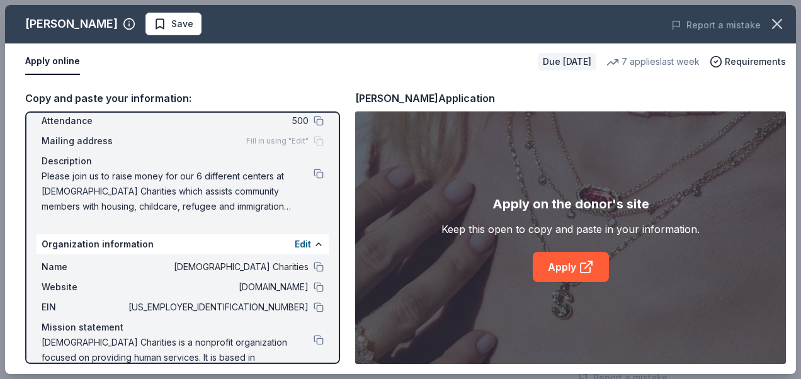
scroll to position [76, 0]
click at [549, 268] on link "Apply" at bounding box center [571, 267] width 76 height 30
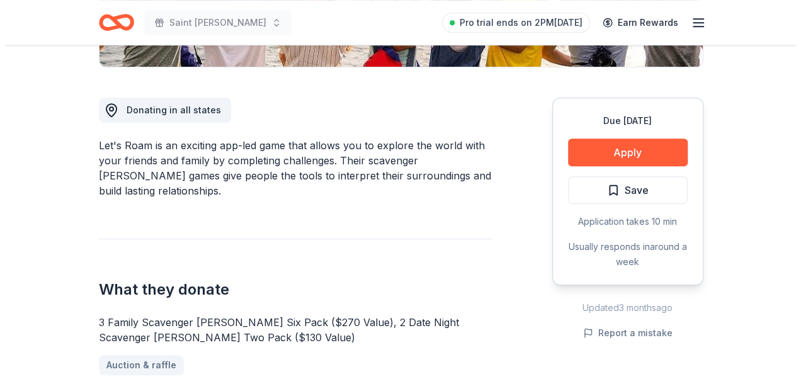
scroll to position [321, 0]
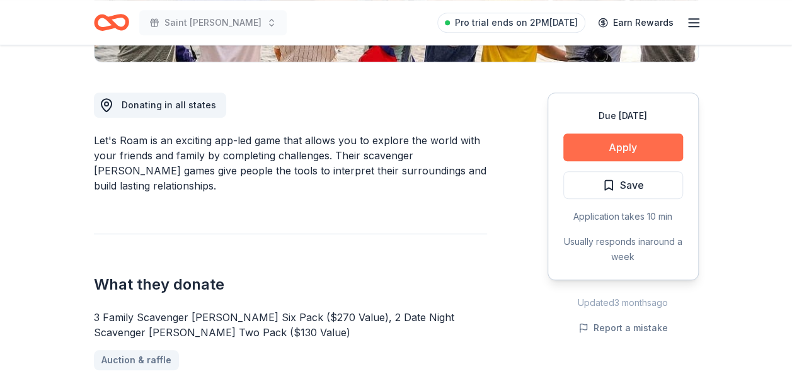
click at [582, 142] on button "Apply" at bounding box center [623, 148] width 120 height 28
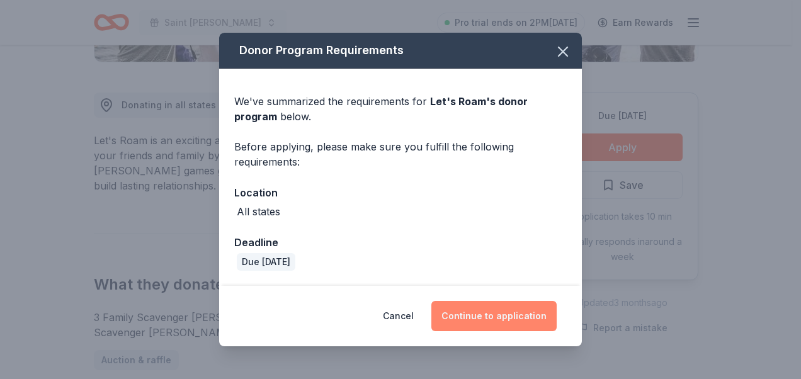
click at [485, 319] on button "Continue to application" at bounding box center [494, 316] width 125 height 30
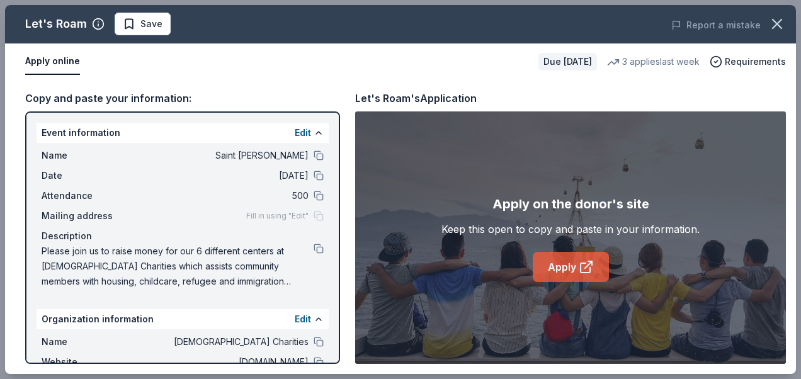
click at [583, 265] on icon at bounding box center [586, 267] width 15 height 15
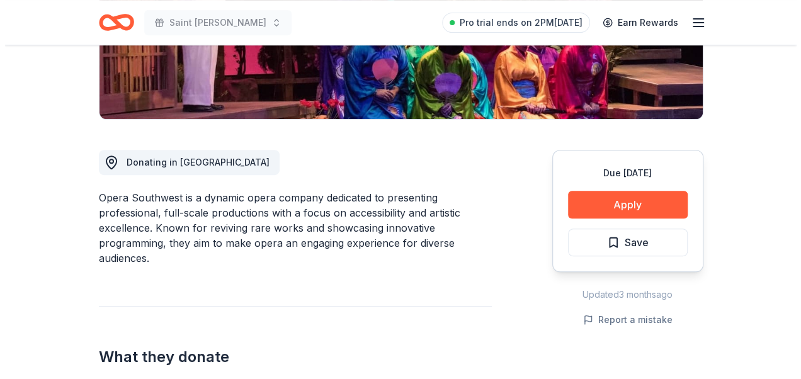
scroll to position [270, 0]
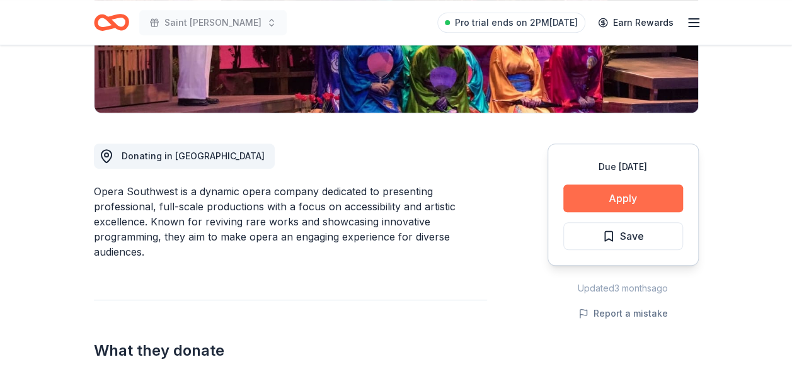
click at [599, 185] on button "Apply" at bounding box center [623, 199] width 120 height 28
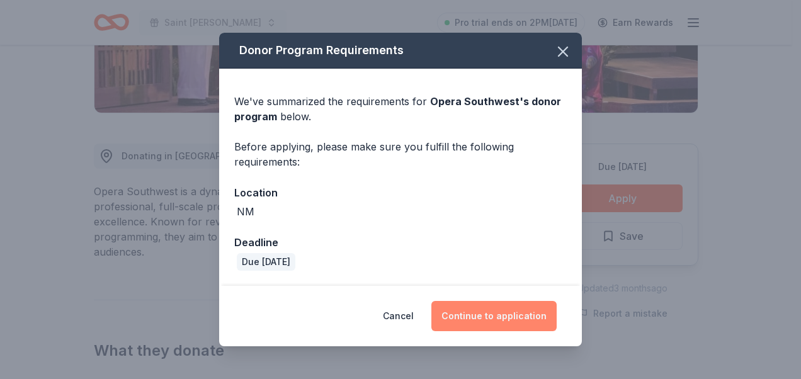
click at [478, 313] on button "Continue to application" at bounding box center [494, 316] width 125 height 30
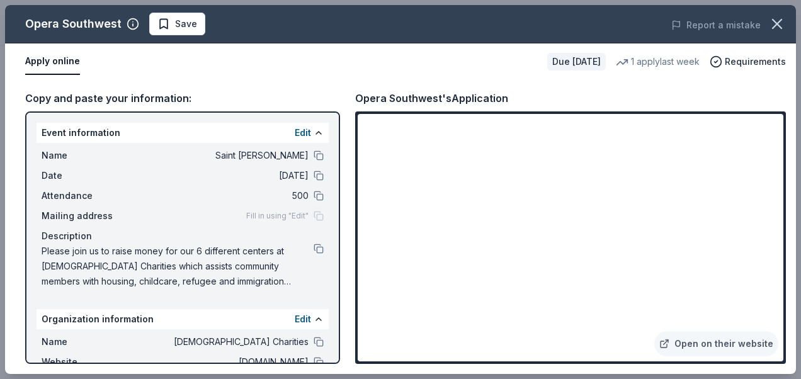
click at [314, 249] on button at bounding box center [319, 249] width 10 height 10
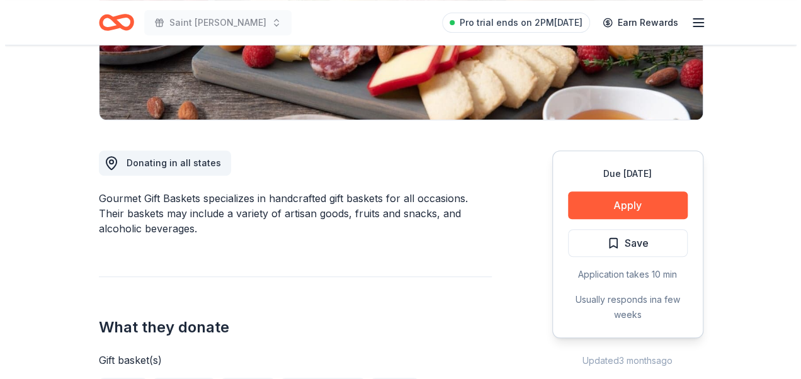
scroll to position [264, 0]
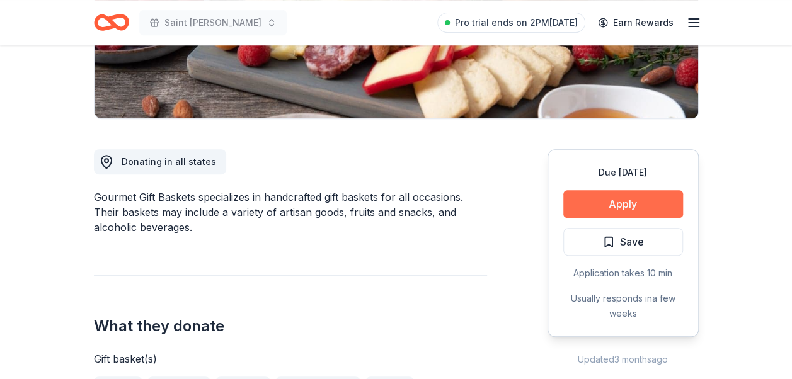
click at [639, 200] on button "Apply" at bounding box center [623, 204] width 120 height 28
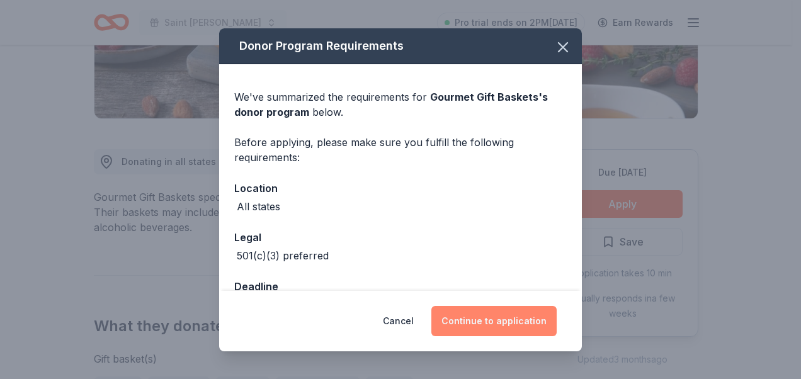
click at [483, 319] on button "Continue to application" at bounding box center [494, 321] width 125 height 30
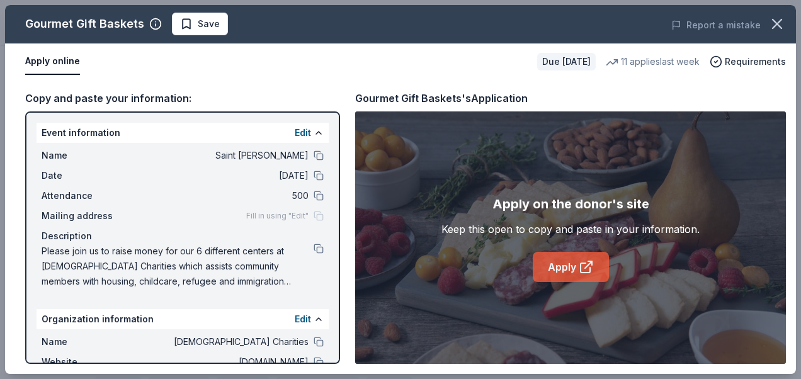
click at [573, 272] on link "Apply" at bounding box center [571, 267] width 76 height 30
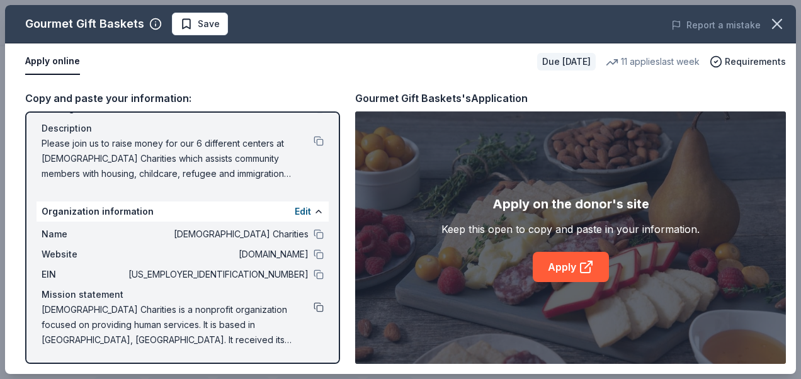
click at [314, 306] on button at bounding box center [319, 307] width 10 height 10
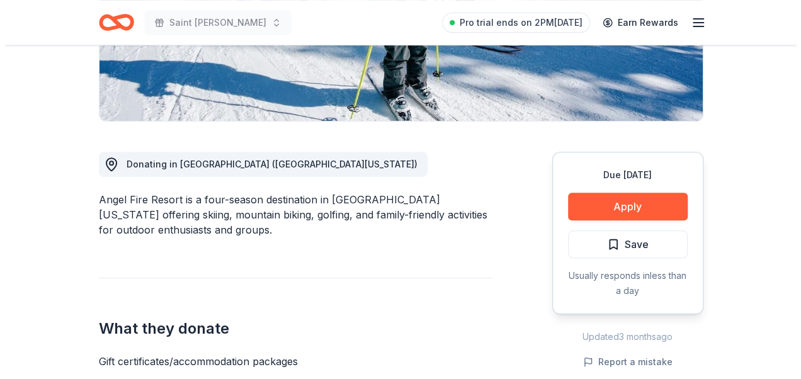
scroll to position [262, 0]
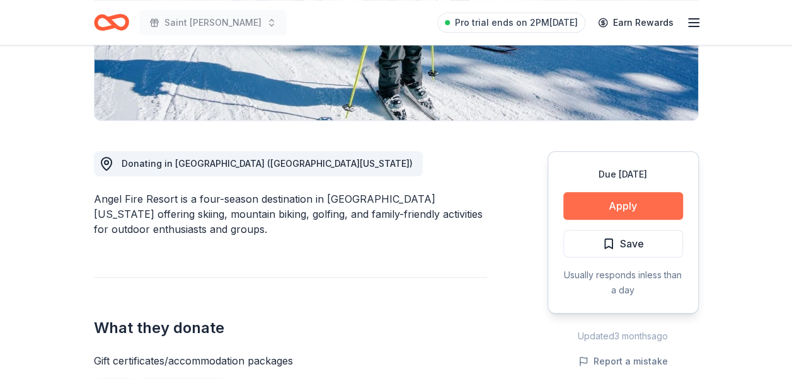
click at [600, 203] on button "Apply" at bounding box center [623, 206] width 120 height 28
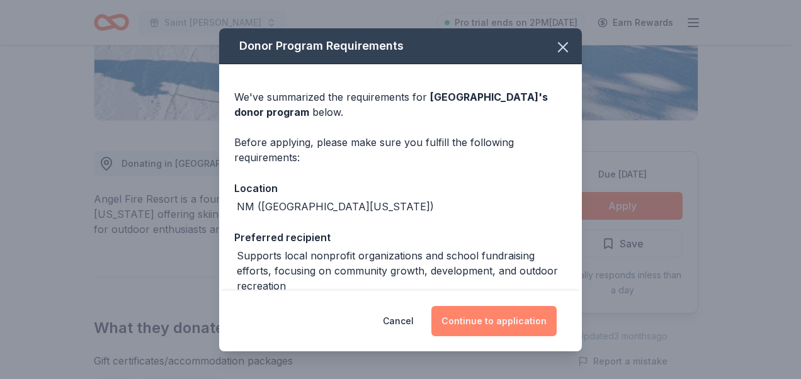
click at [491, 316] on button "Continue to application" at bounding box center [494, 321] width 125 height 30
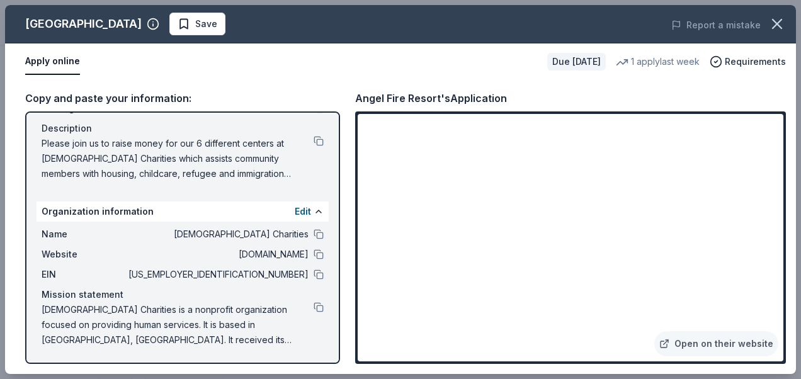
scroll to position [107, 0]
click at [314, 306] on button at bounding box center [319, 308] width 10 height 10
click at [314, 142] on button at bounding box center [319, 142] width 10 height 10
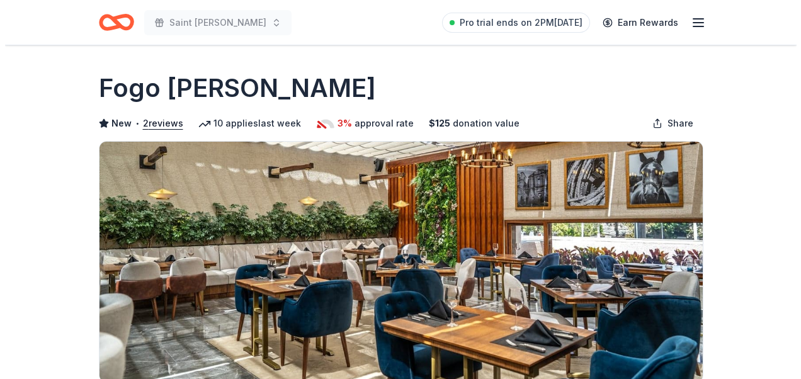
scroll to position [297, 0]
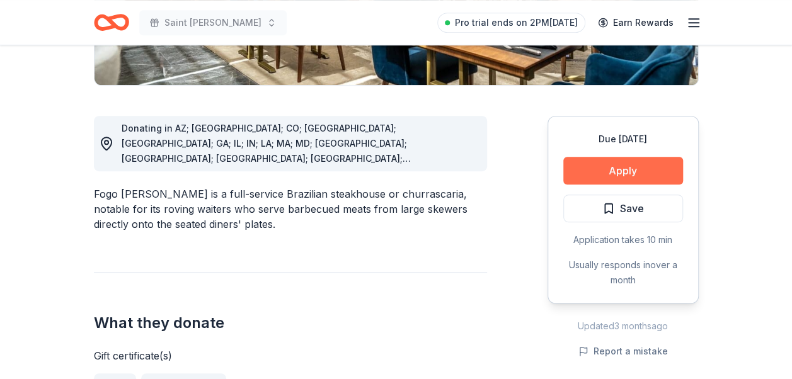
click at [616, 166] on button "Apply" at bounding box center [623, 171] width 120 height 28
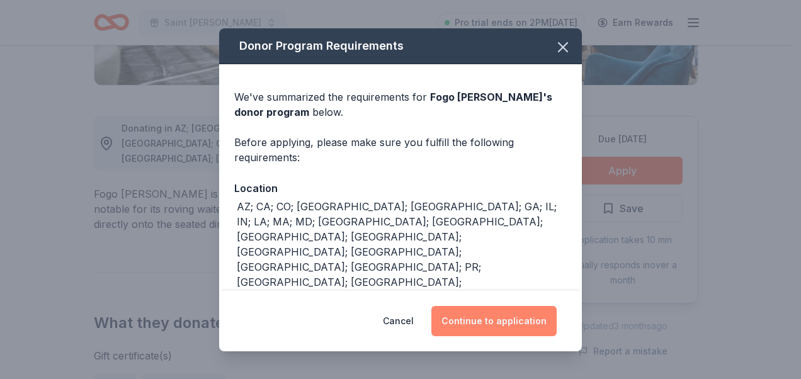
click at [495, 320] on button "Continue to application" at bounding box center [494, 321] width 125 height 30
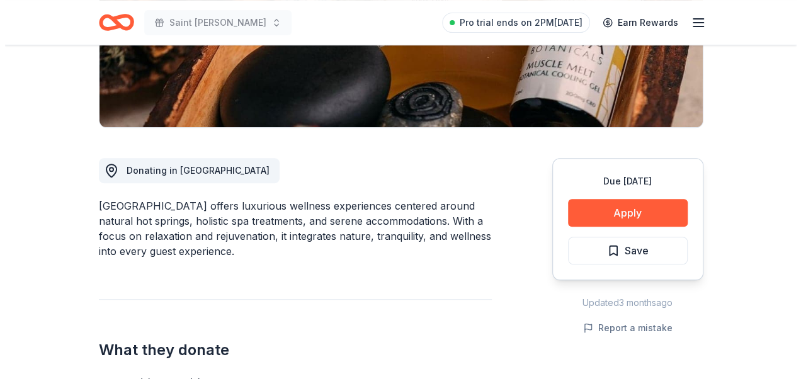
scroll to position [256, 0]
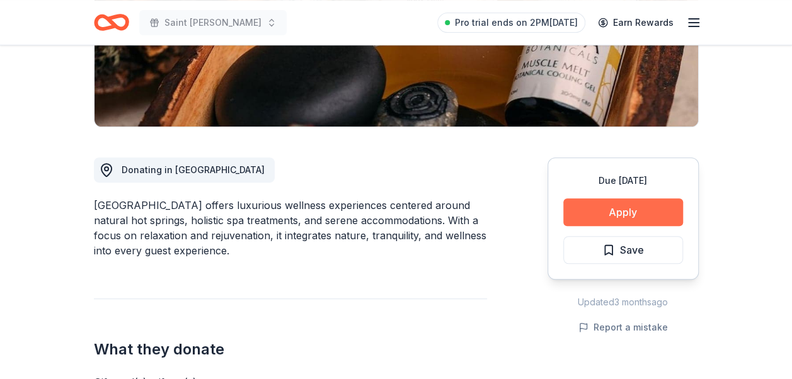
click at [610, 211] on button "Apply" at bounding box center [623, 212] width 120 height 28
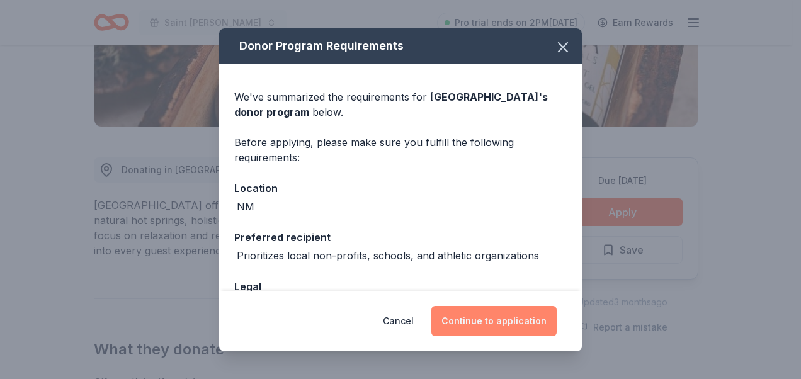
click at [480, 321] on button "Continue to application" at bounding box center [494, 321] width 125 height 30
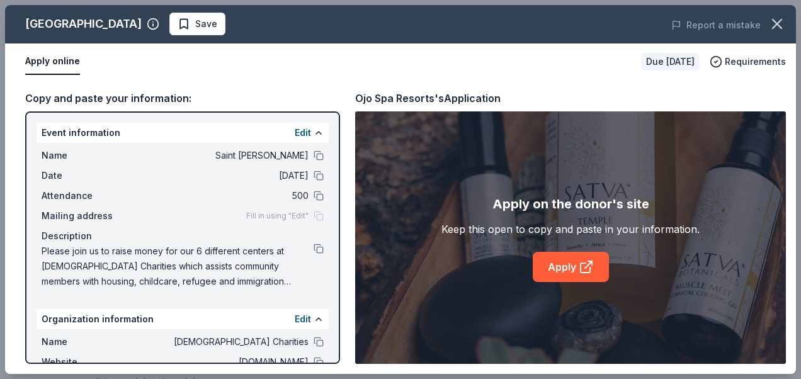
click at [478, 277] on div "Apply on the donor's site Keep this open to copy and paste in your information.…" at bounding box center [571, 238] width 258 height 88
click at [551, 265] on link "Apply" at bounding box center [571, 267] width 76 height 30
click at [314, 251] on button at bounding box center [319, 249] width 10 height 10
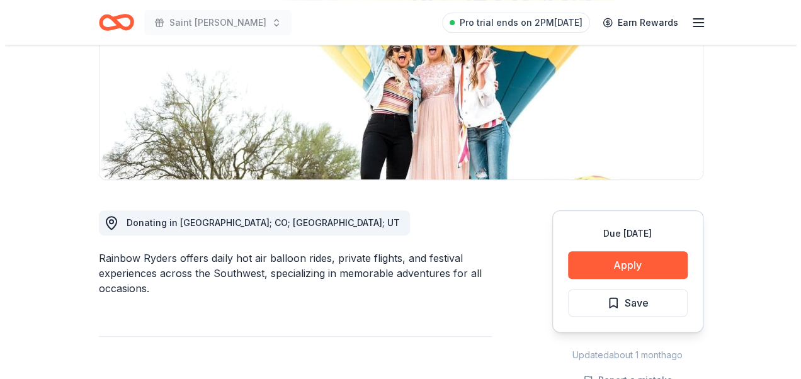
scroll to position [223, 0]
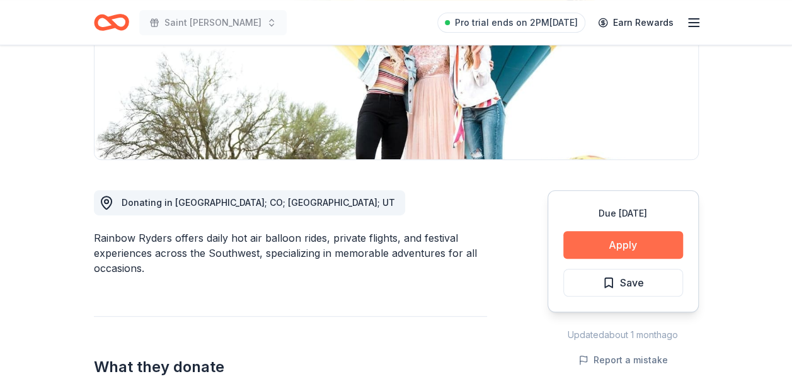
click at [583, 246] on button "Apply" at bounding box center [623, 245] width 120 height 28
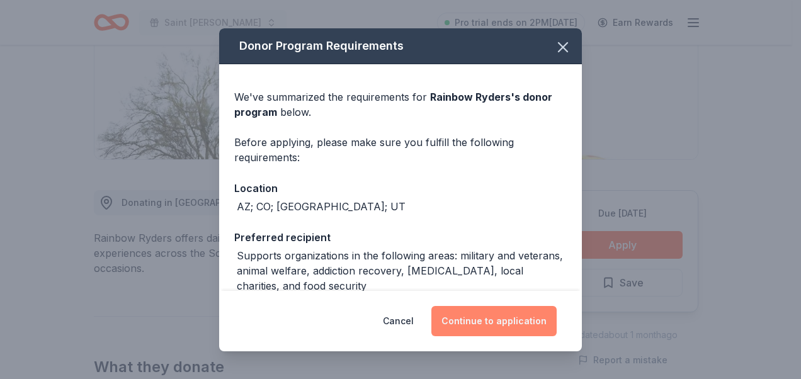
click at [490, 319] on button "Continue to application" at bounding box center [494, 321] width 125 height 30
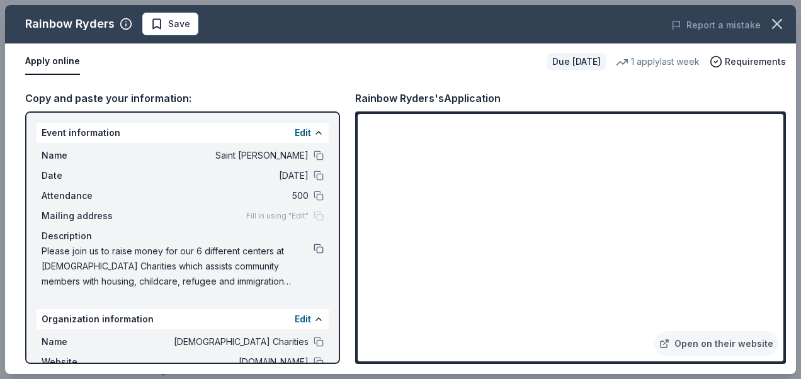
click at [314, 246] on button at bounding box center [319, 249] width 10 height 10
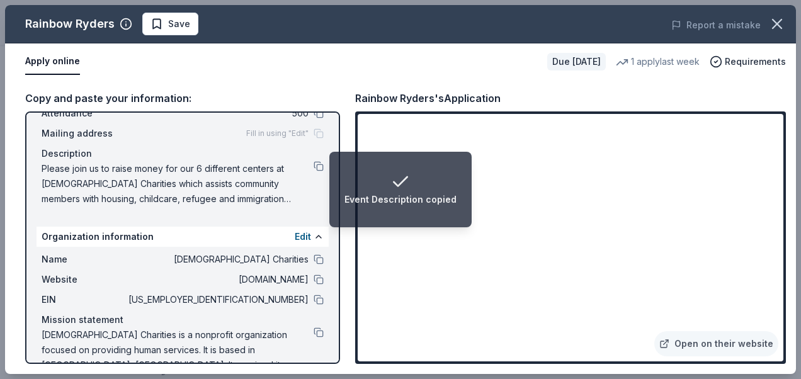
scroll to position [83, 0]
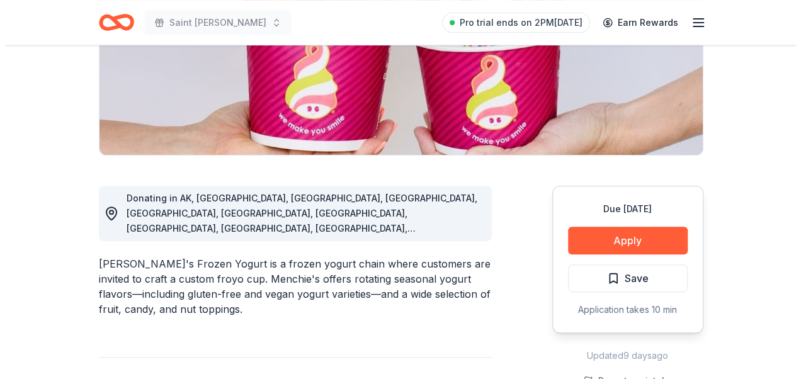
scroll to position [228, 0]
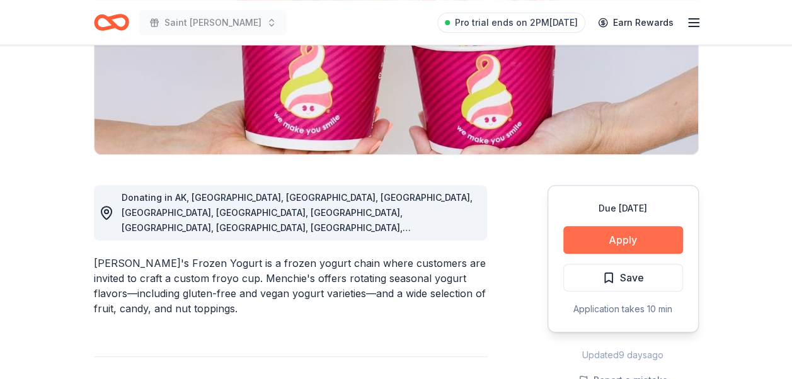
click at [617, 241] on button "Apply" at bounding box center [623, 240] width 120 height 28
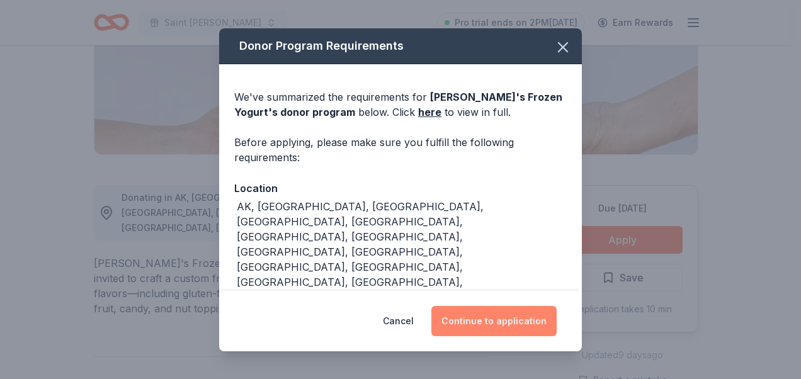
click at [486, 317] on button "Continue to application" at bounding box center [494, 321] width 125 height 30
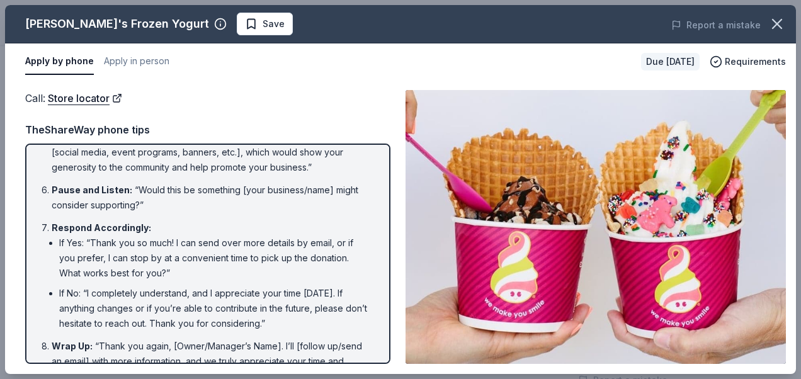
scroll to position [298, 0]
